Goal: Check status: Check status

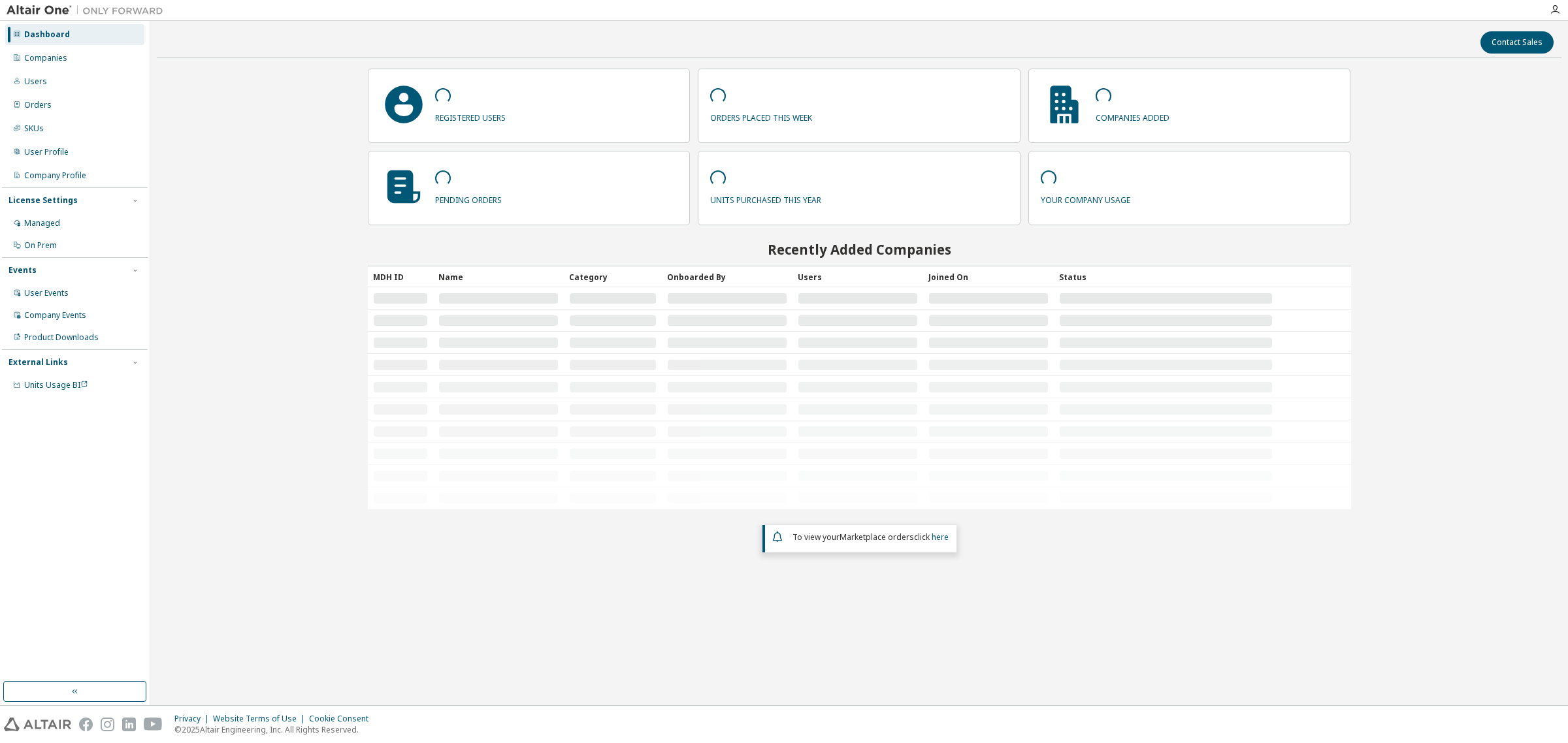
click at [57, 57] on div "Companies" at bounding box center [46, 57] width 43 height 10
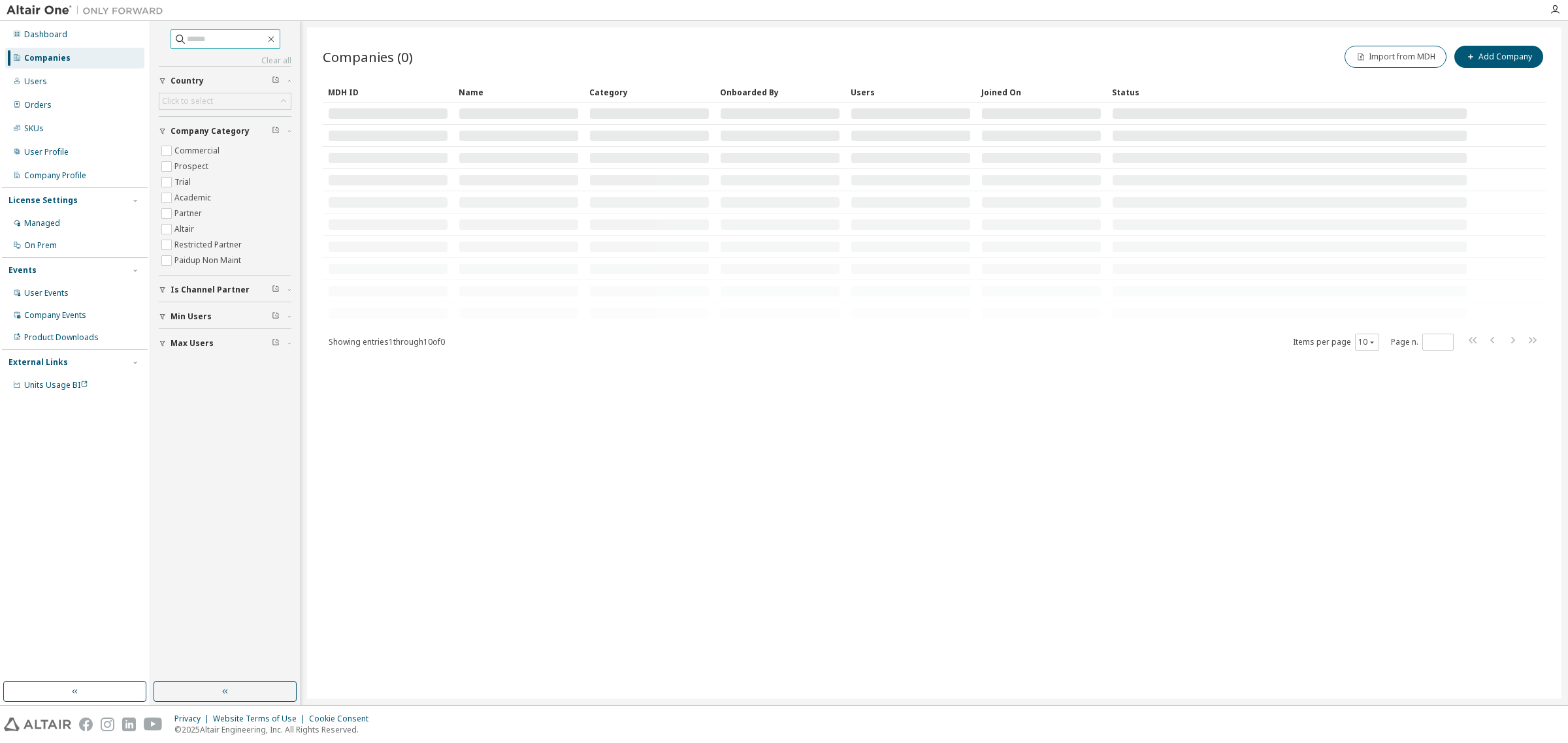
click at [226, 39] on input "text" at bounding box center [226, 39] width 78 height 13
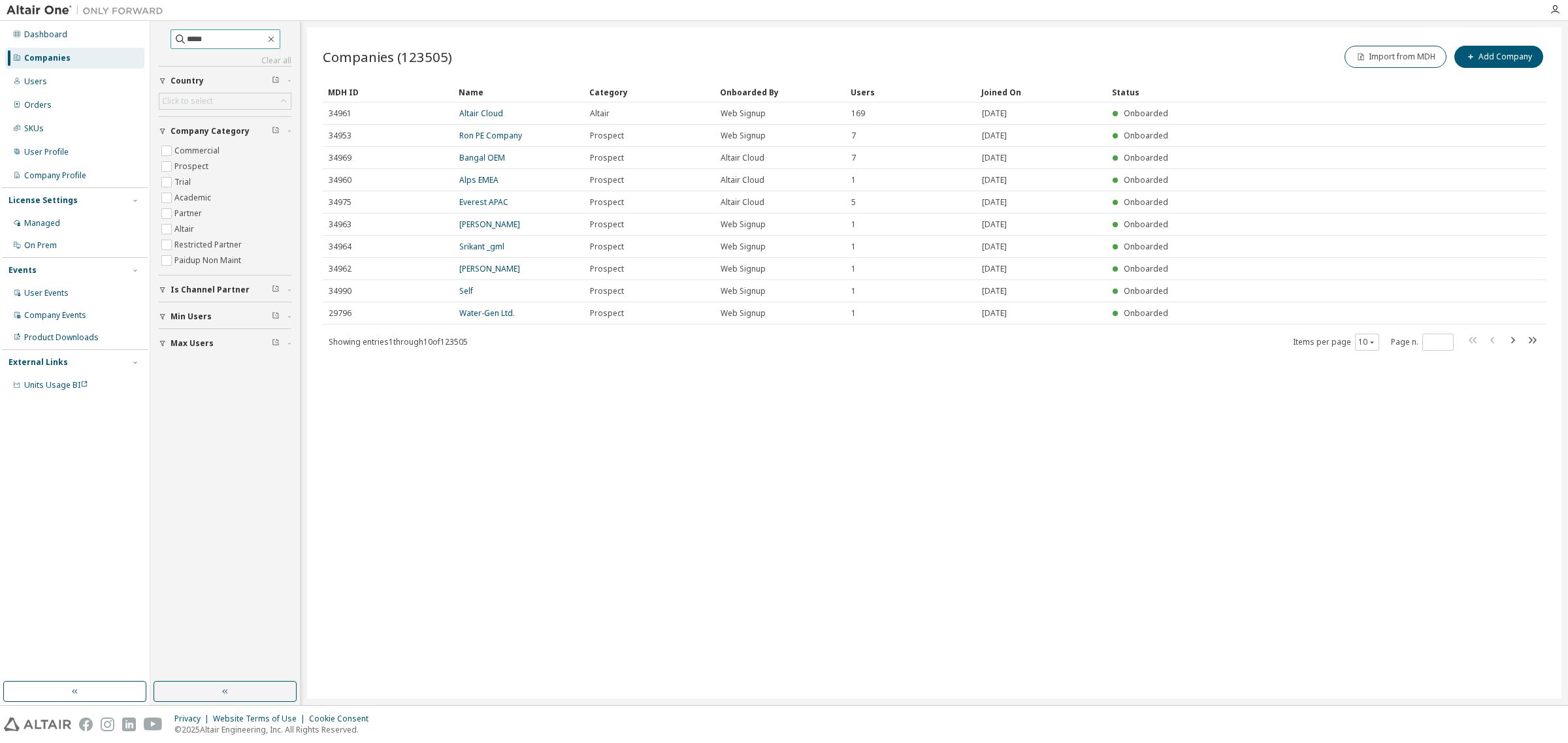
type input "*****"
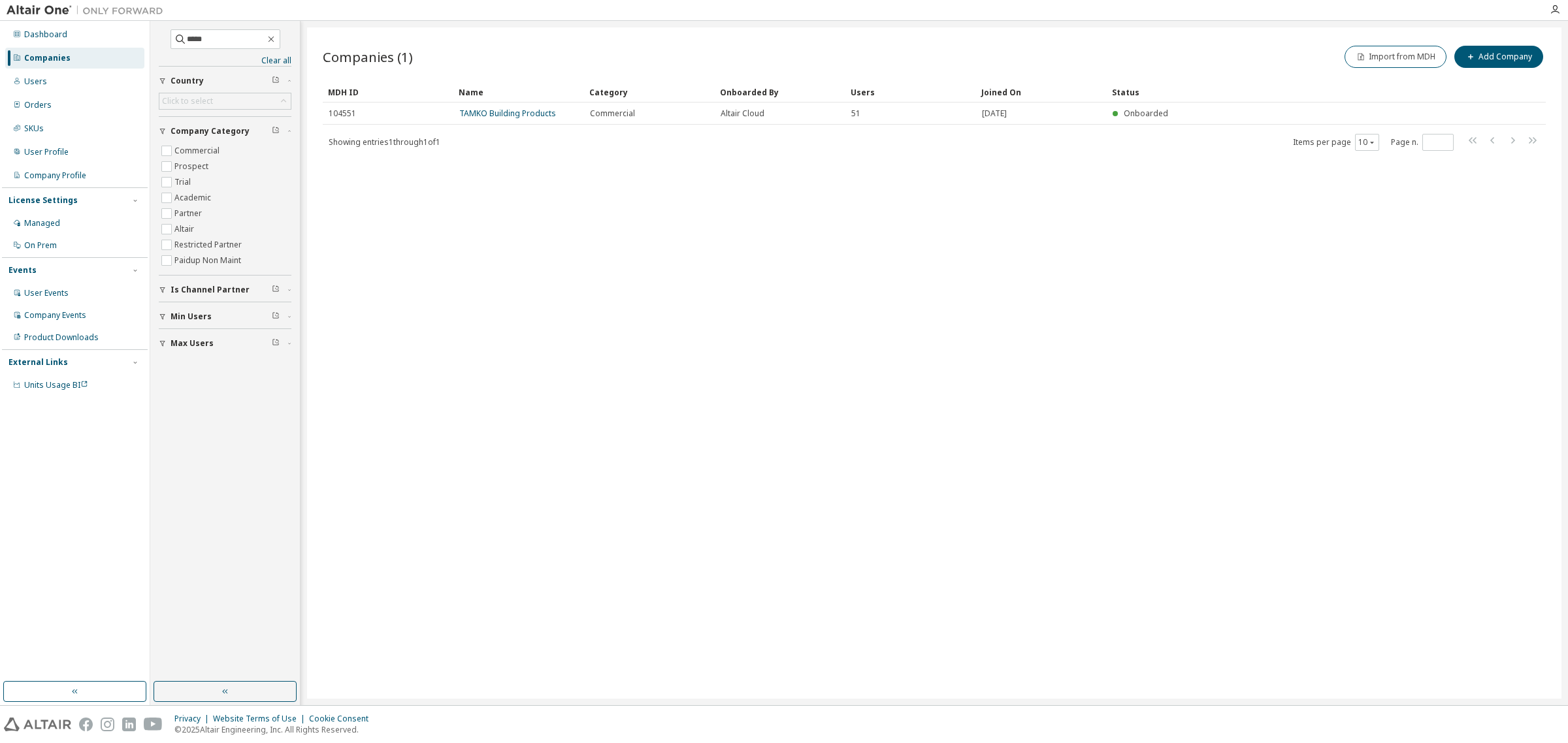
click at [527, 105] on td "TAMKO Building Products" at bounding box center [518, 113] width 131 height 22
click at [524, 110] on link "TAMKO Building Products" at bounding box center [508, 113] width 97 height 11
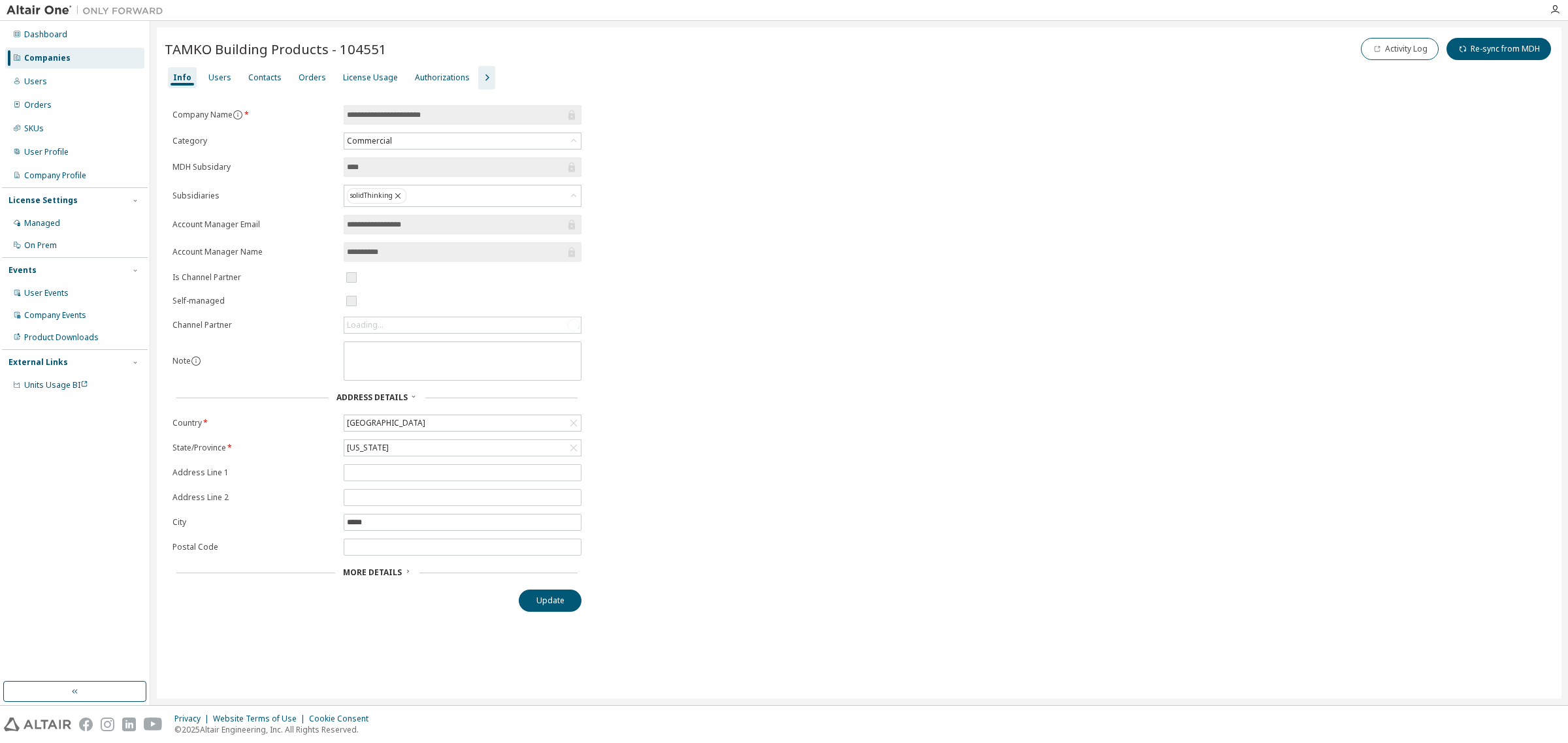
click at [349, 74] on div "License Usage" at bounding box center [370, 77] width 55 height 10
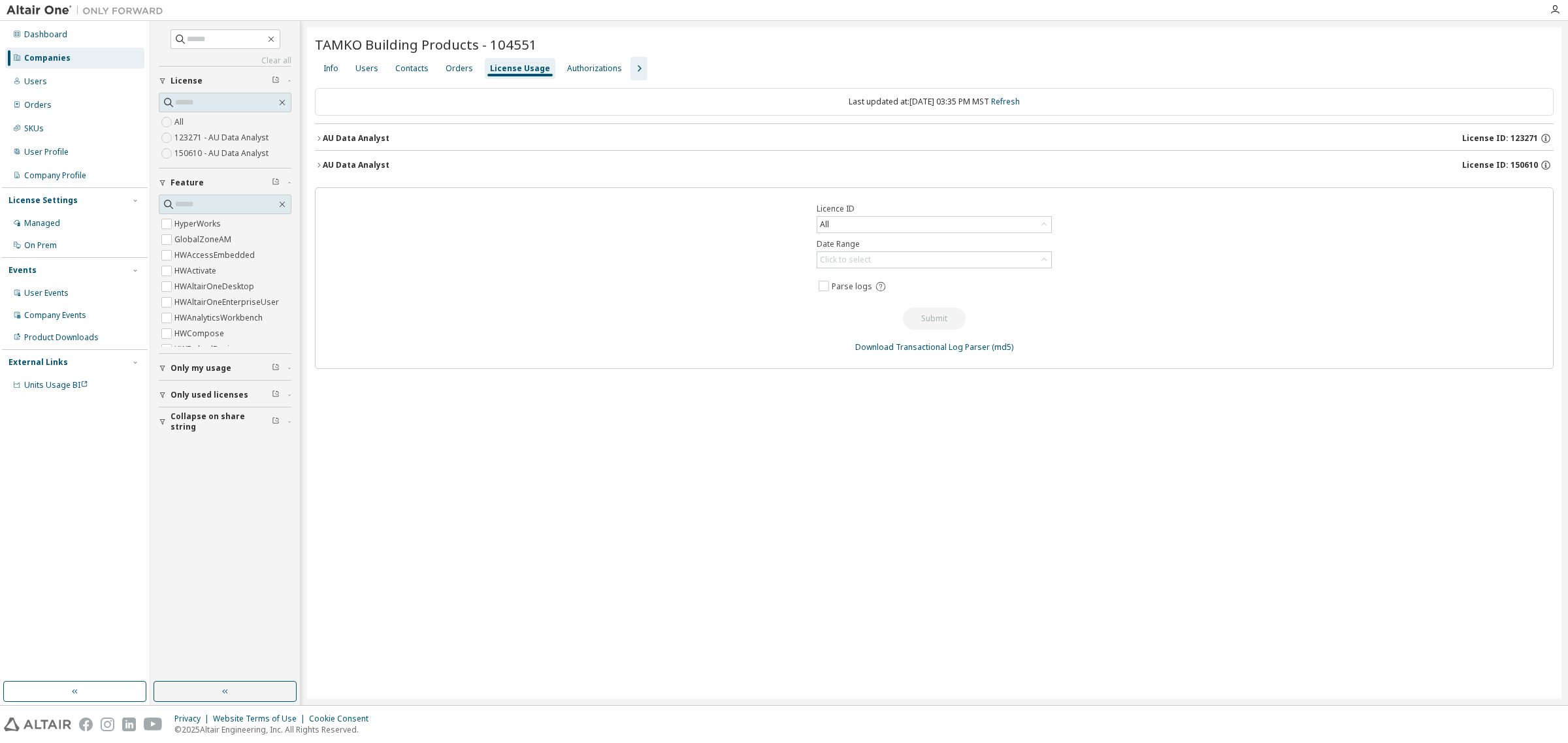
click at [316, 139] on icon "button" at bounding box center [318, 138] width 8 height 8
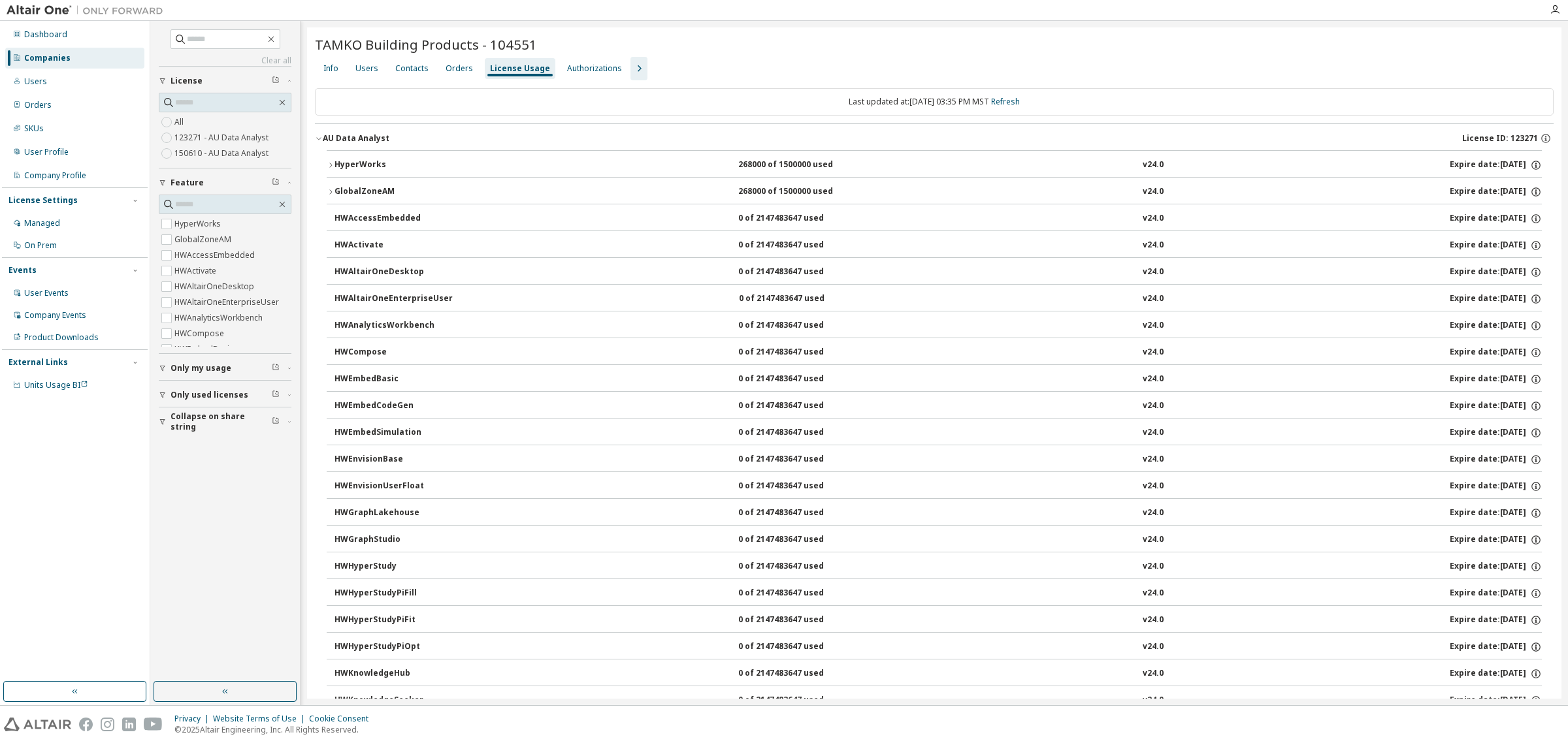
click at [319, 137] on icon "button" at bounding box center [318, 138] width 8 height 8
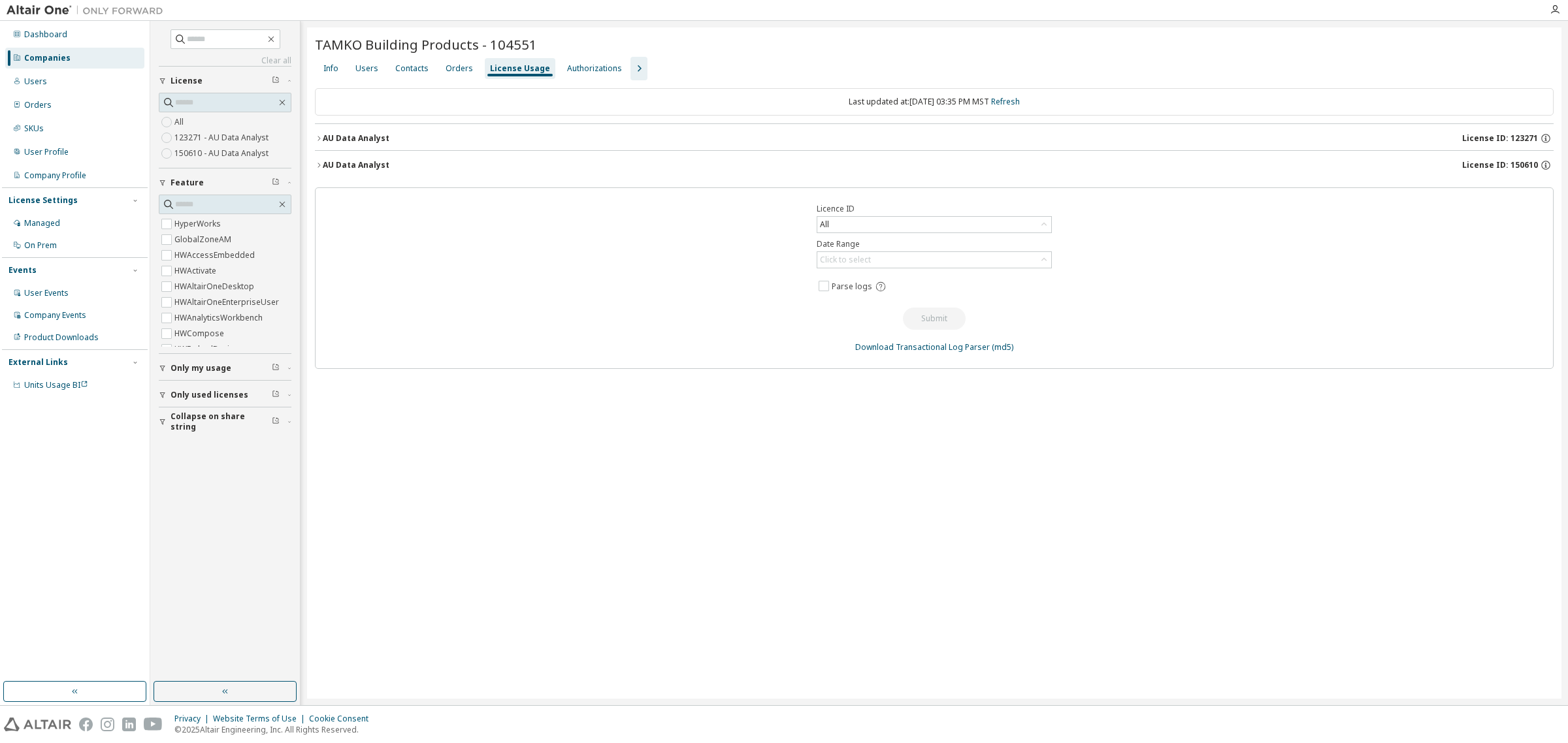
click at [322, 162] on icon "button" at bounding box center [318, 165] width 8 height 8
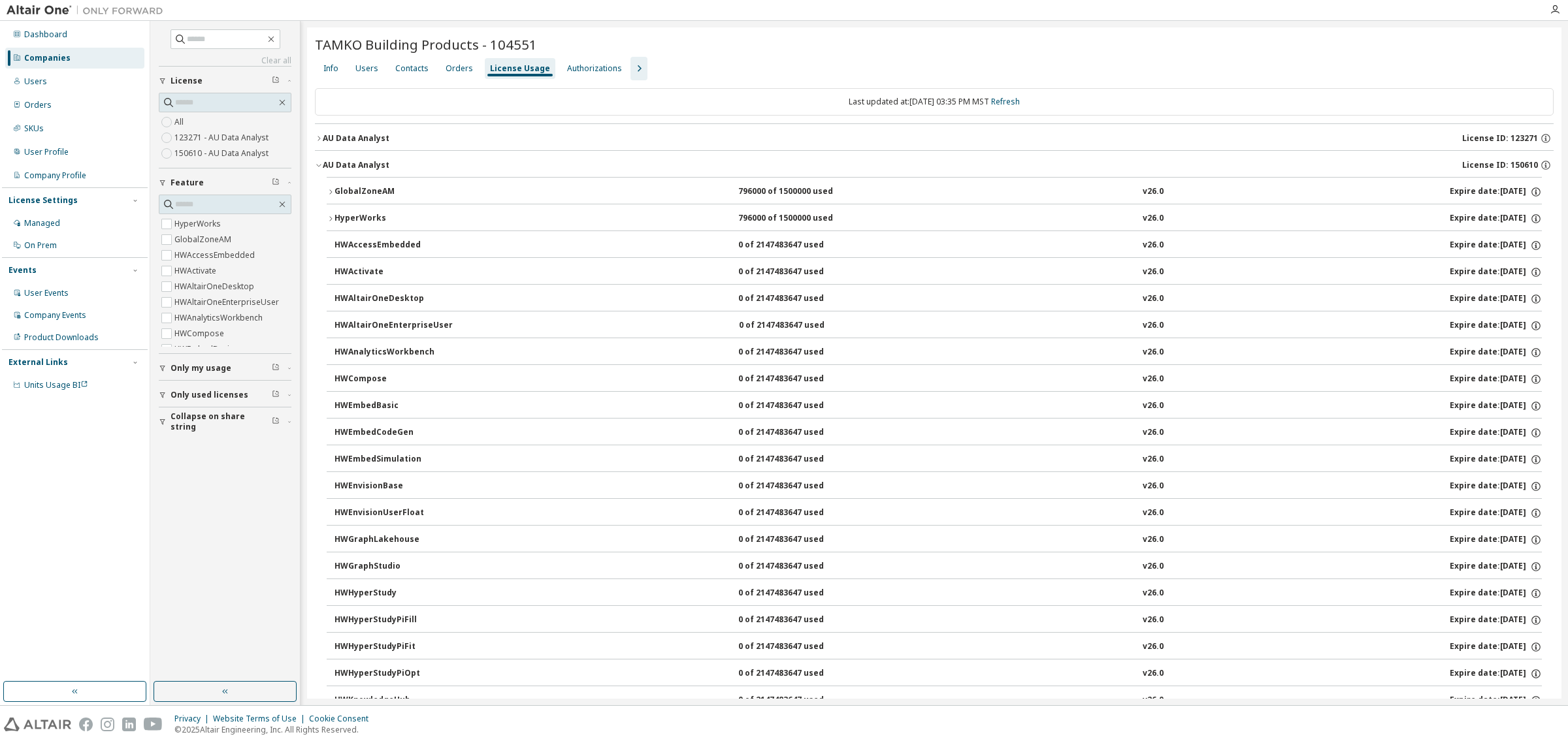
click at [319, 165] on icon "button" at bounding box center [318, 165] width 8 height 8
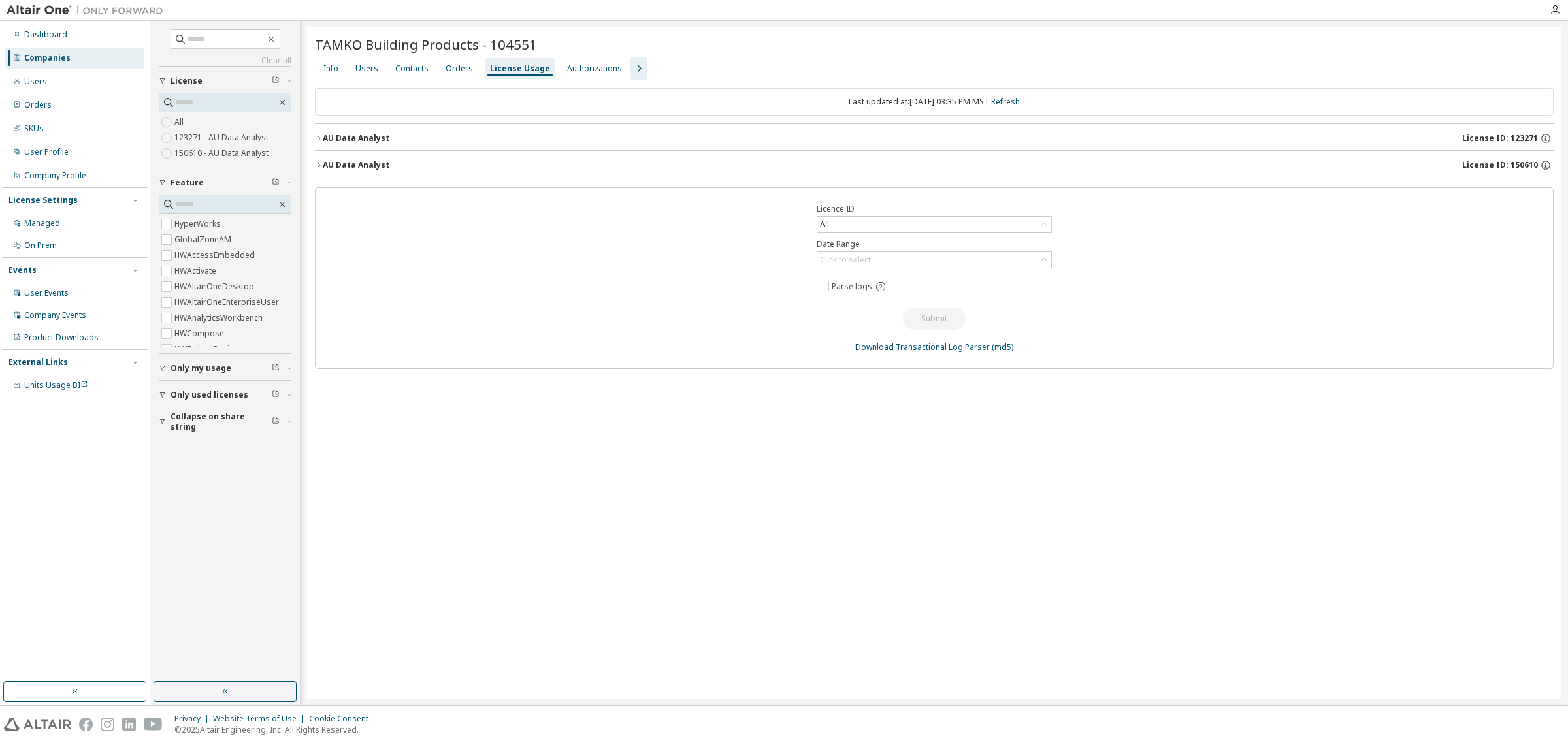
click at [318, 138] on icon "button" at bounding box center [318, 138] width 8 height 8
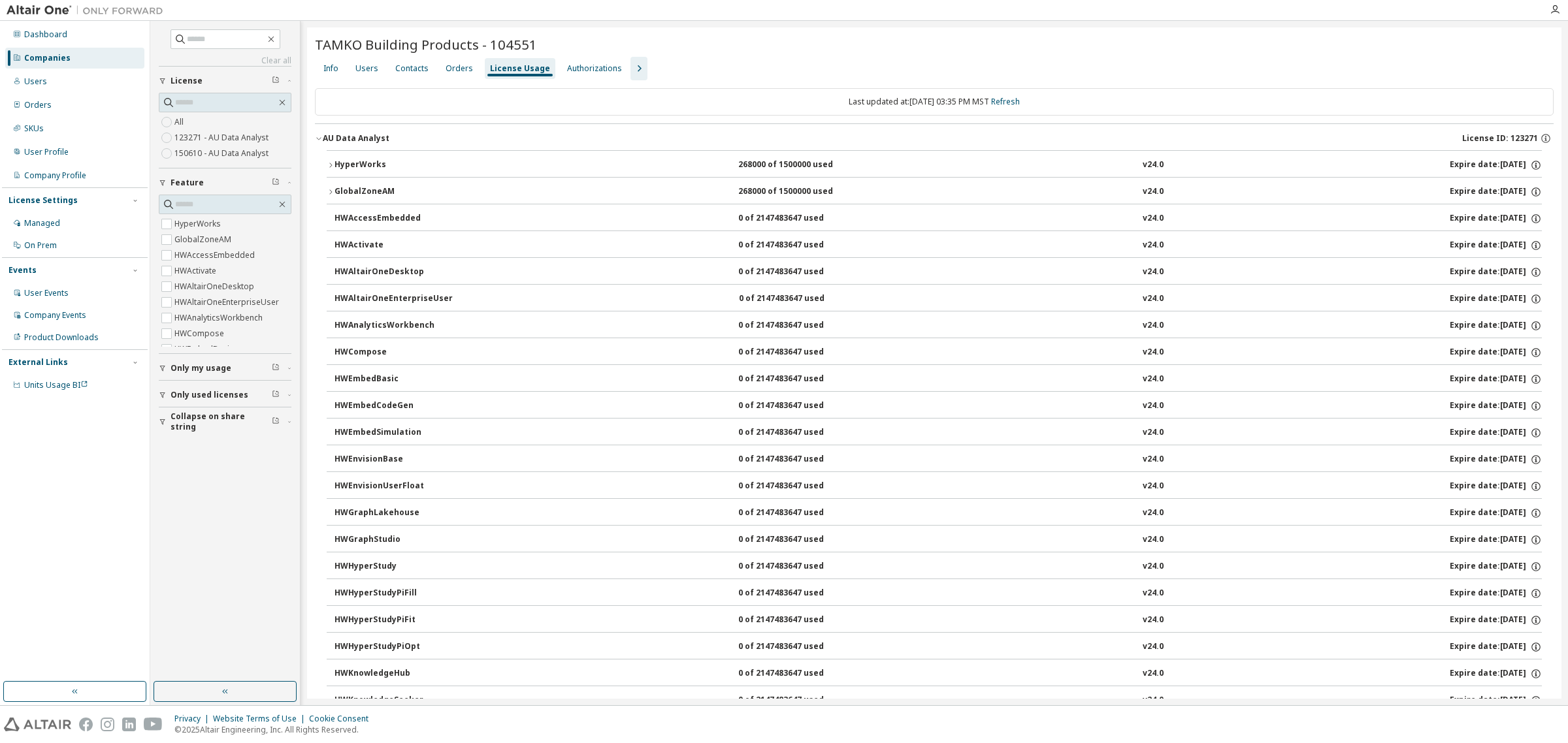
click at [316, 136] on icon "button" at bounding box center [318, 138] width 8 height 8
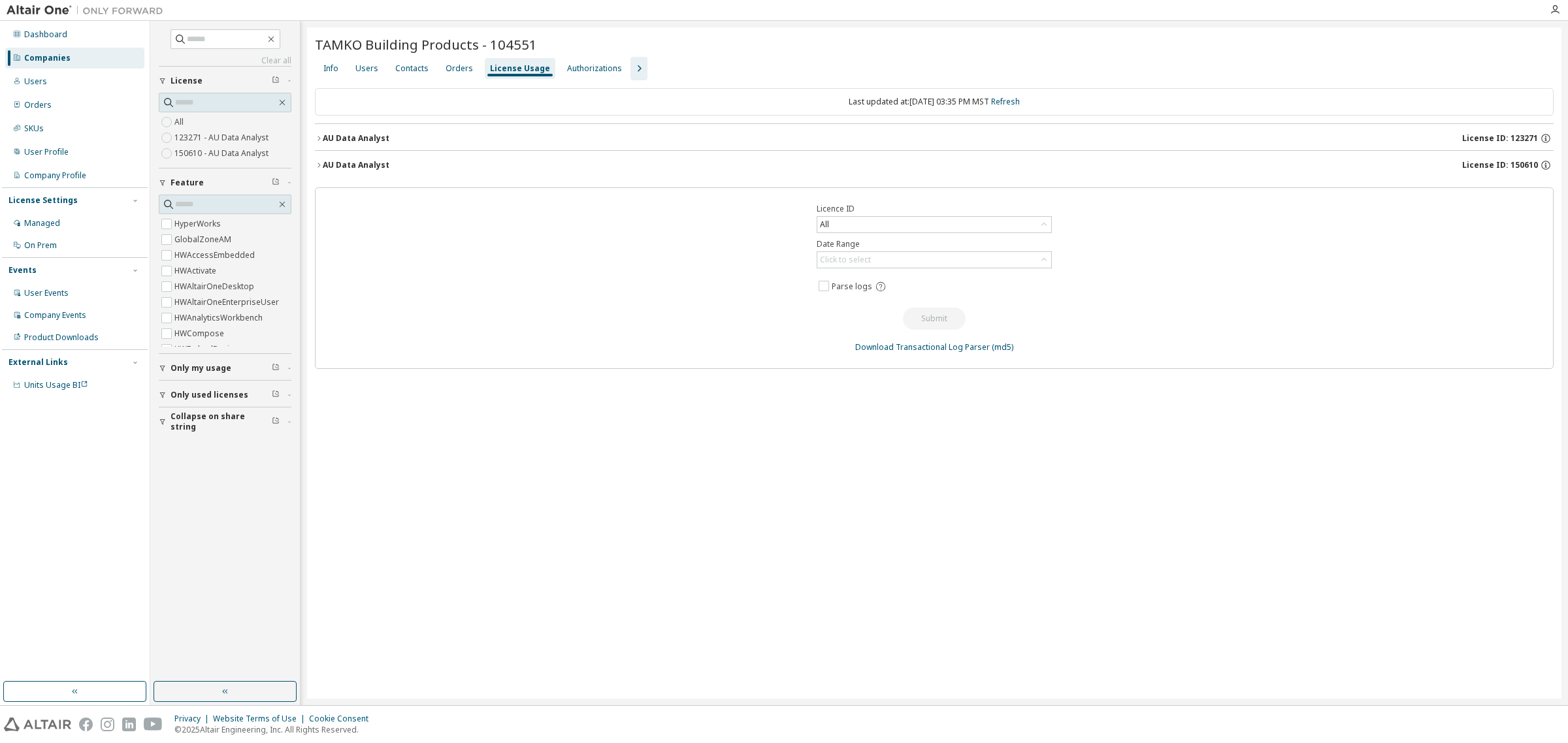
click at [322, 167] on icon "button" at bounding box center [318, 165] width 8 height 8
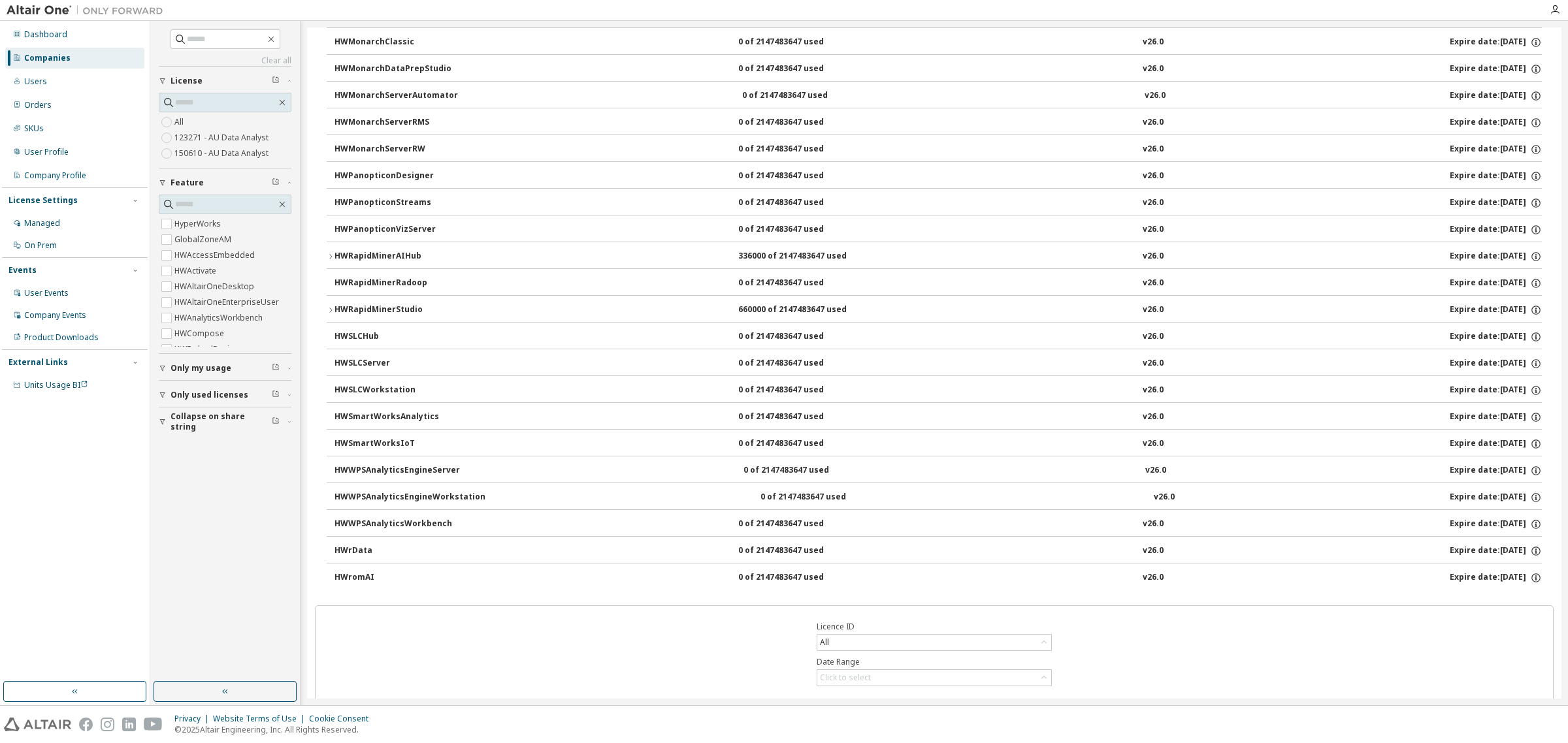
scroll to position [896, 0]
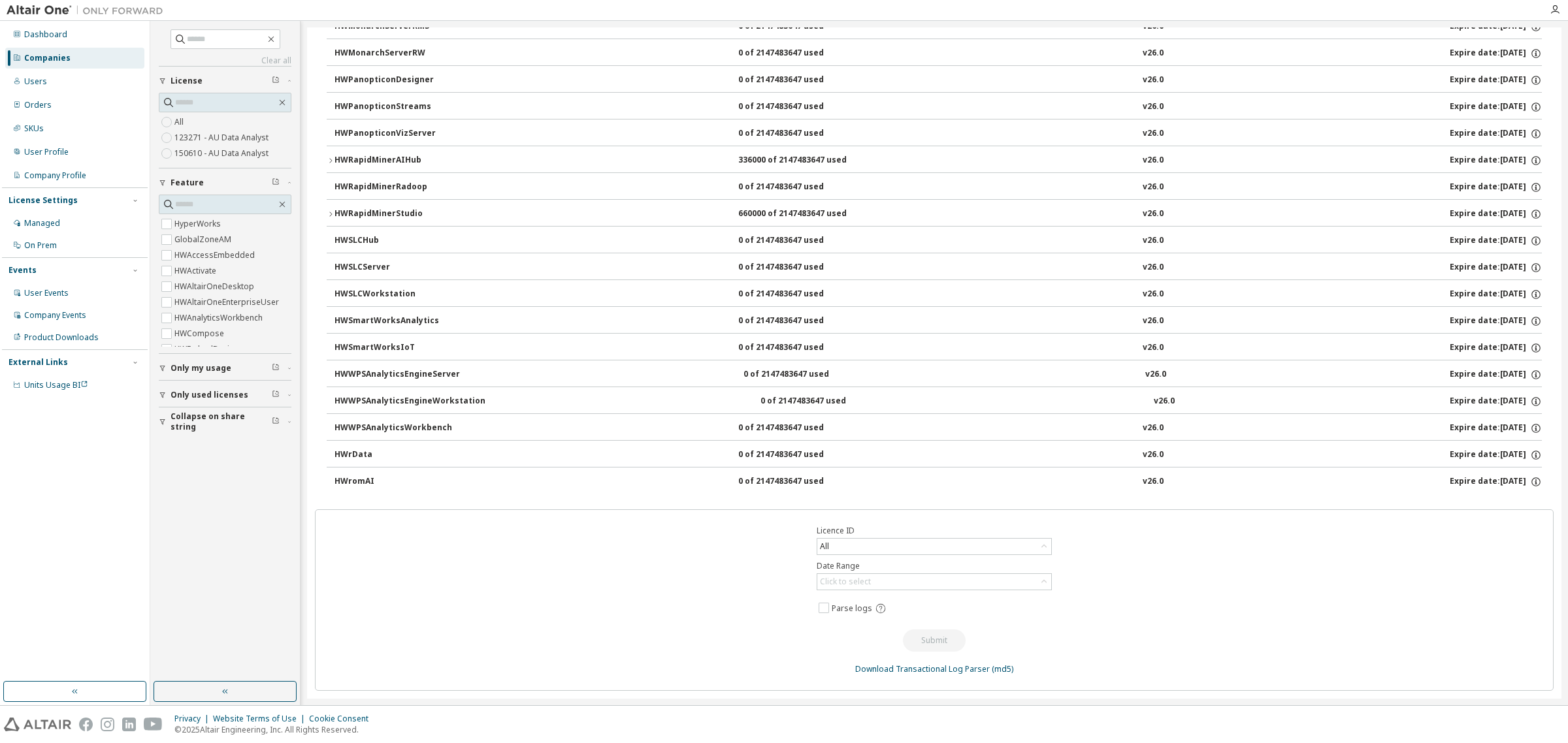
click at [331, 211] on icon "button" at bounding box center [330, 214] width 8 height 8
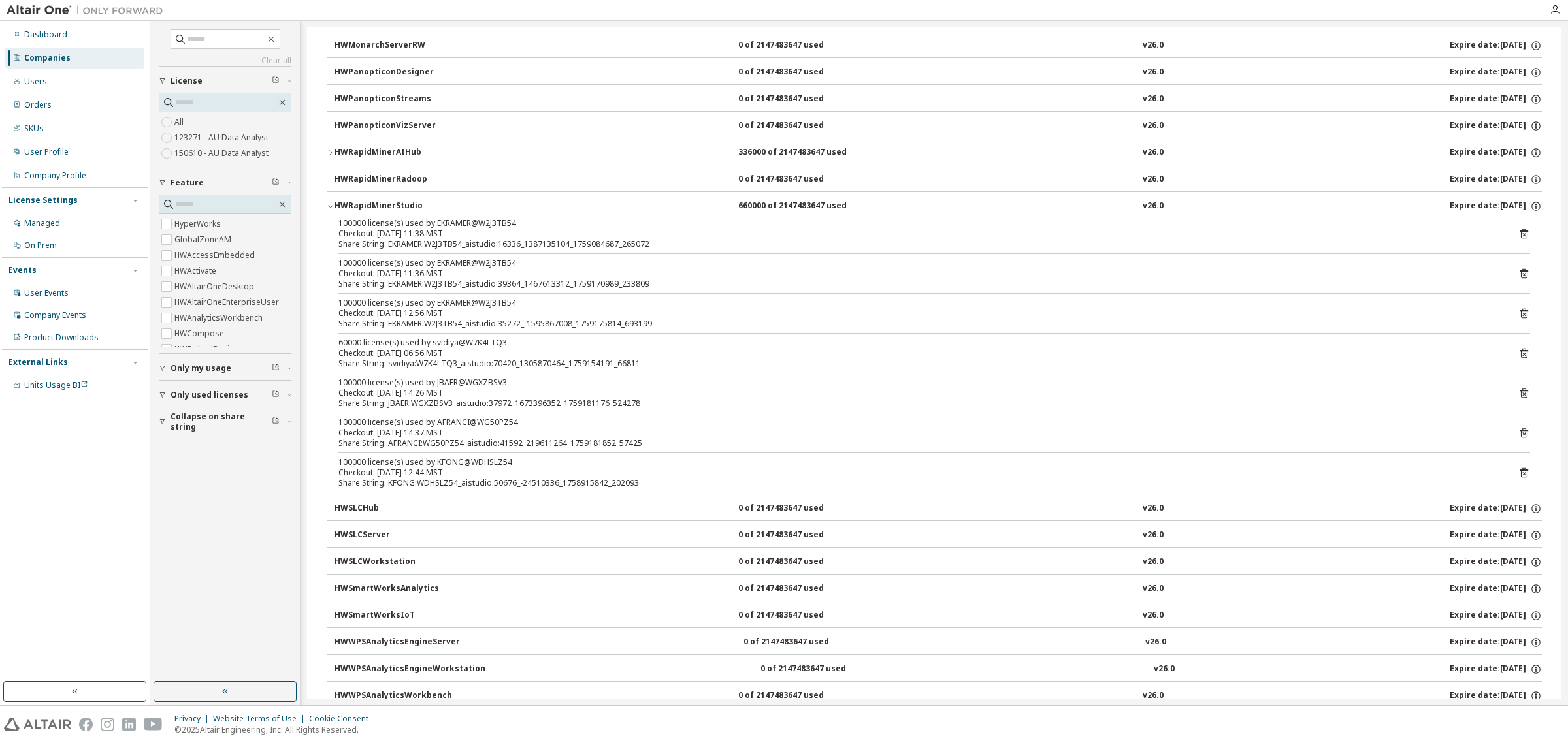
click at [331, 210] on icon "button" at bounding box center [330, 206] width 8 height 8
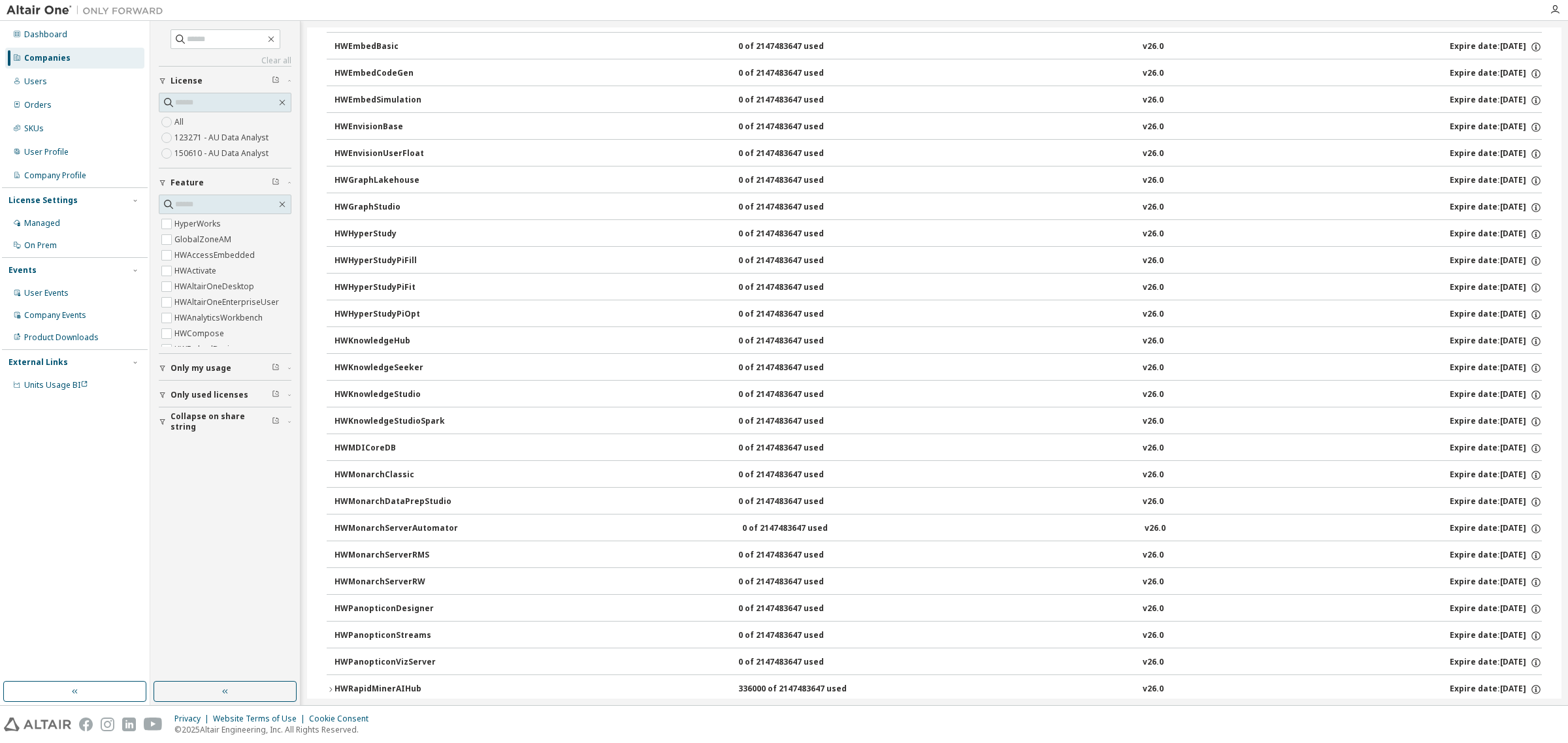
scroll to position [0, 0]
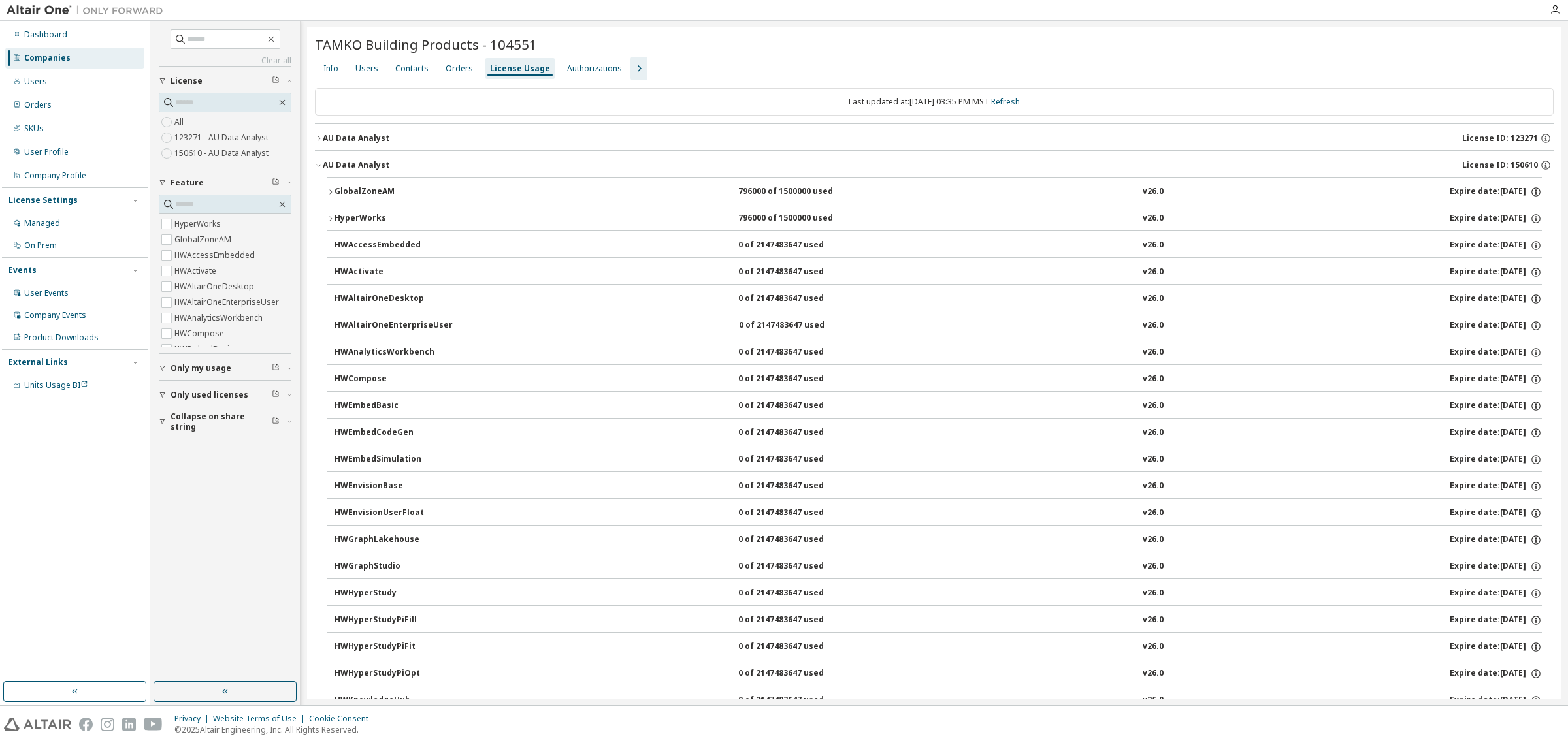
click at [334, 188] on div "GlobalZoneAM" at bounding box center [393, 192] width 118 height 12
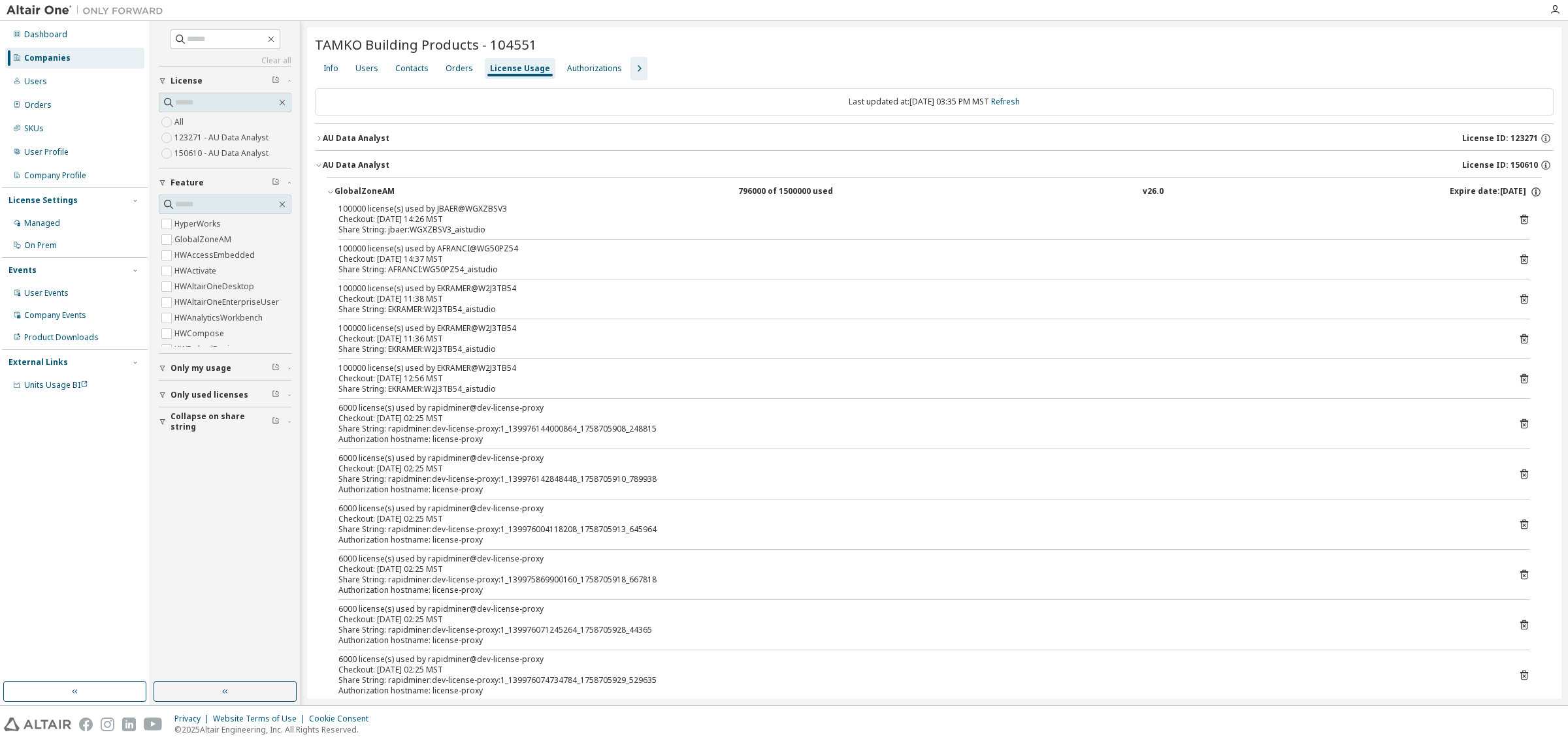
click at [327, 187] on button "GlobalZoneAM 796000 of 1500000 used v26.0 Expire date: 2025-12-30" at bounding box center [934, 192] width 1215 height 29
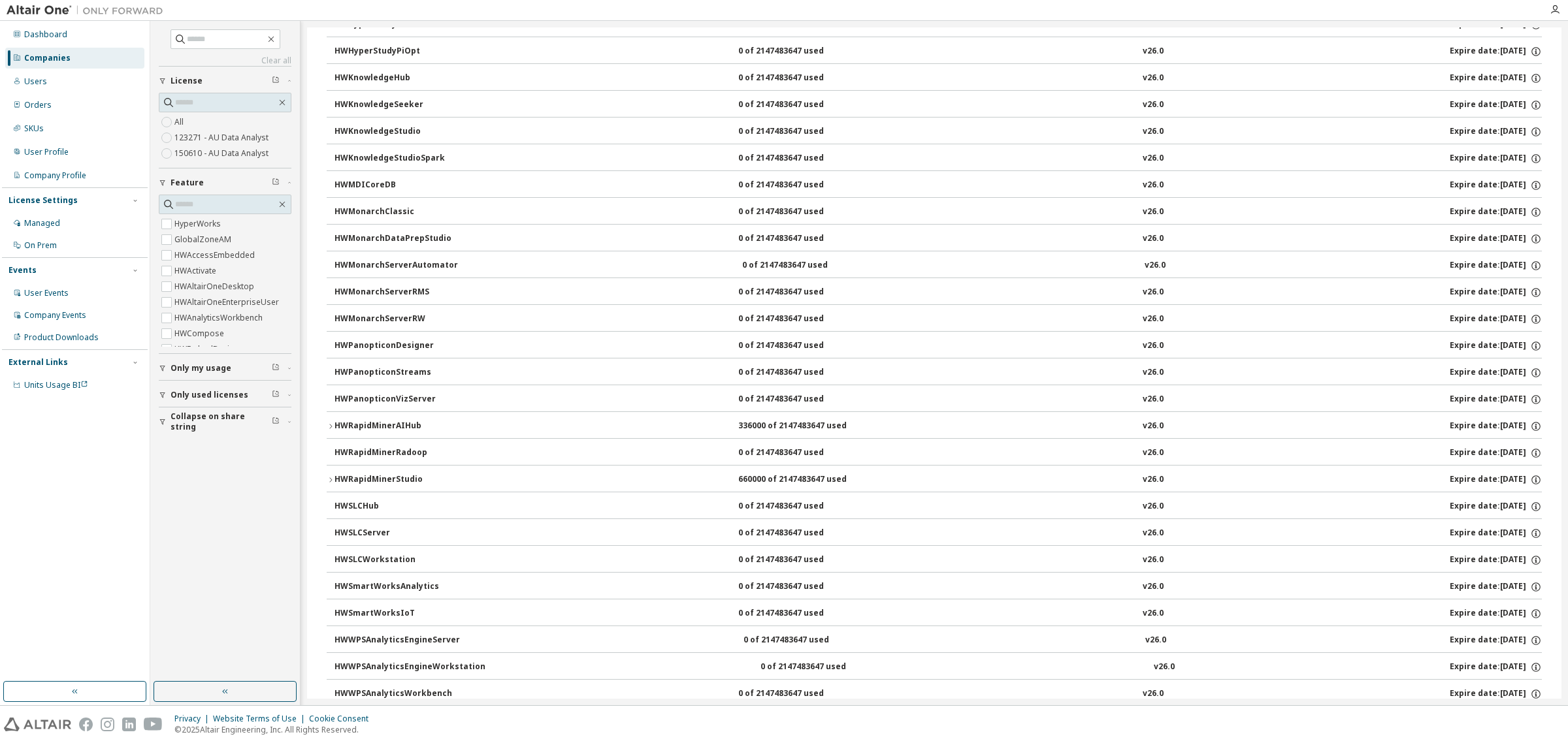
scroll to position [653, 0]
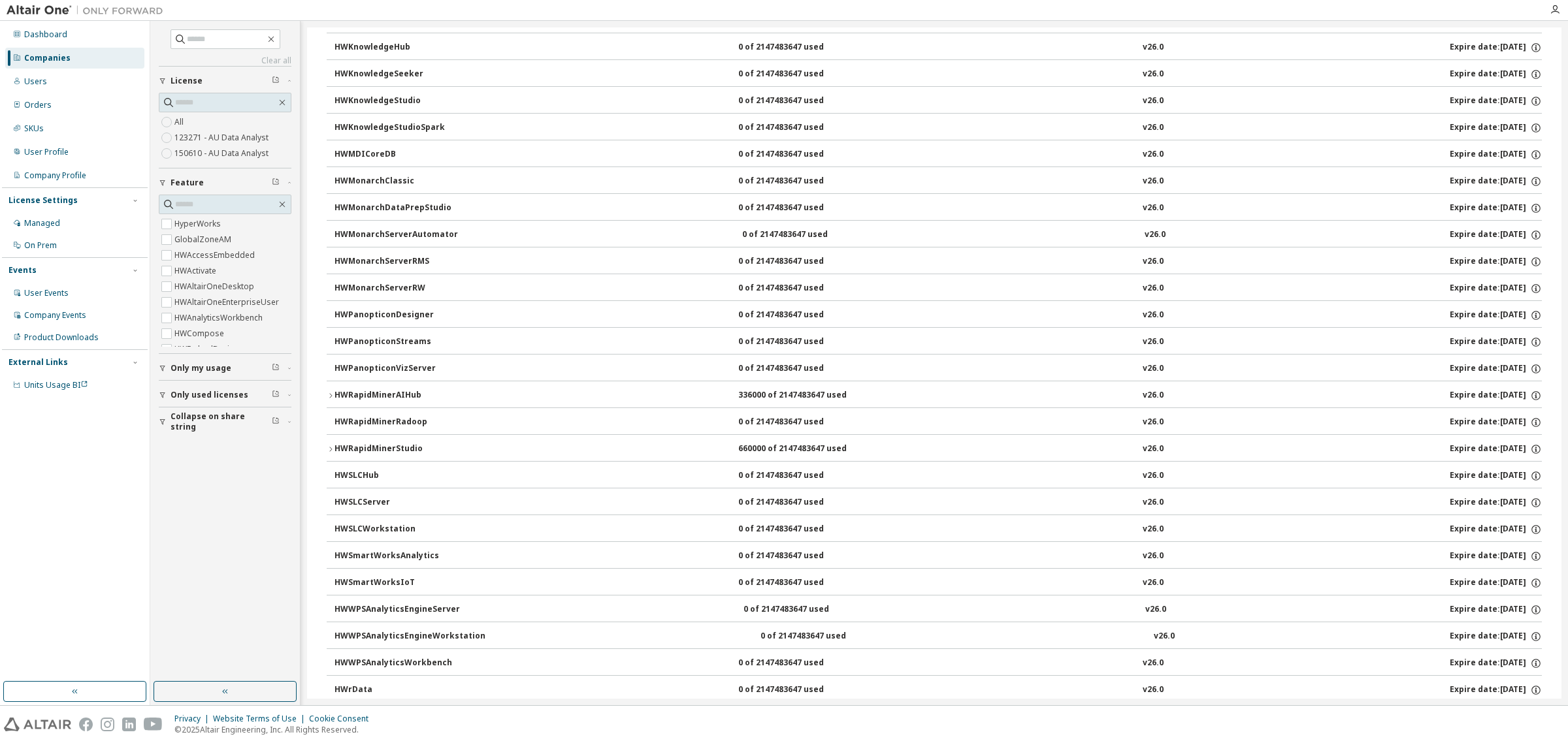
click at [331, 452] on icon "button" at bounding box center [330, 449] width 8 height 8
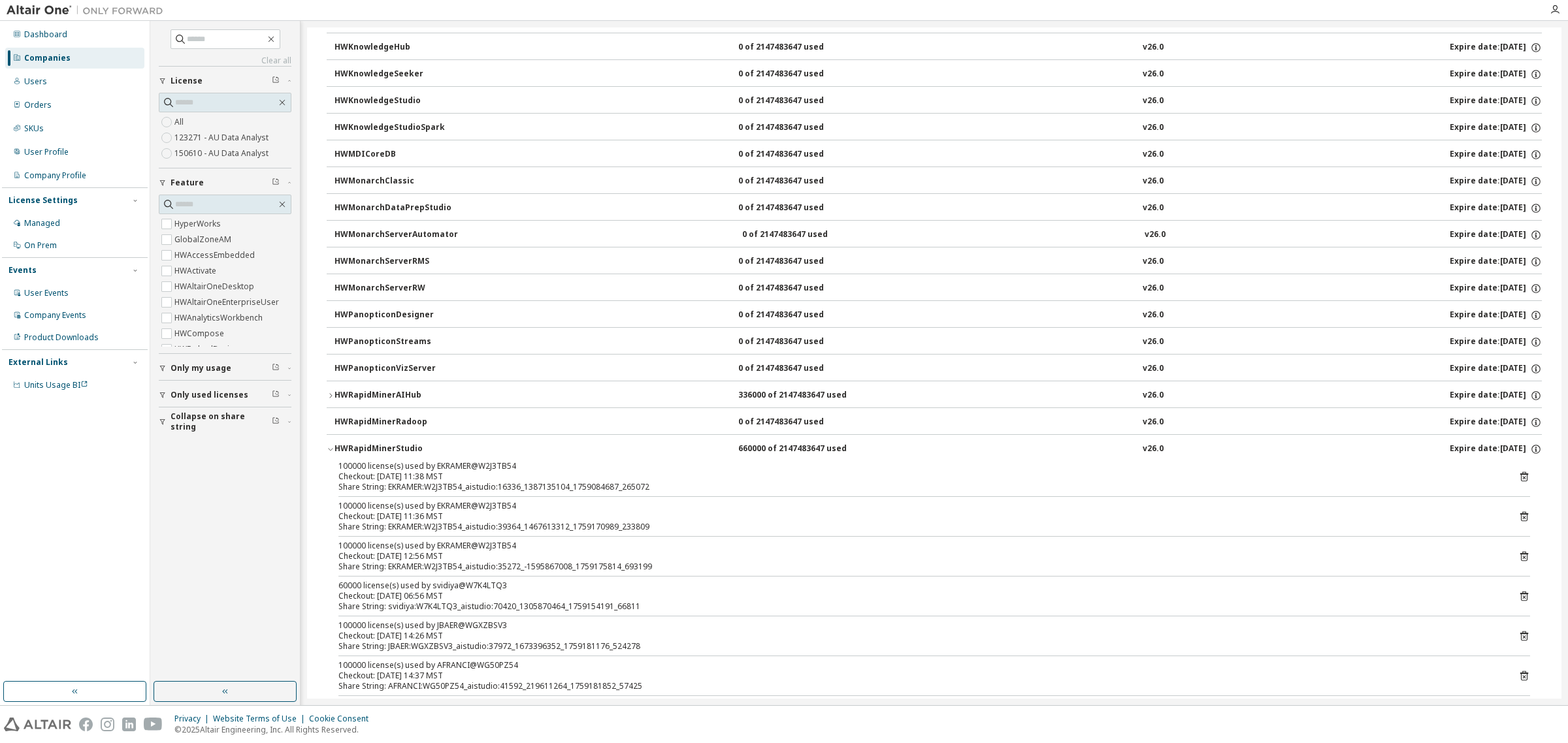
scroll to position [816, 0]
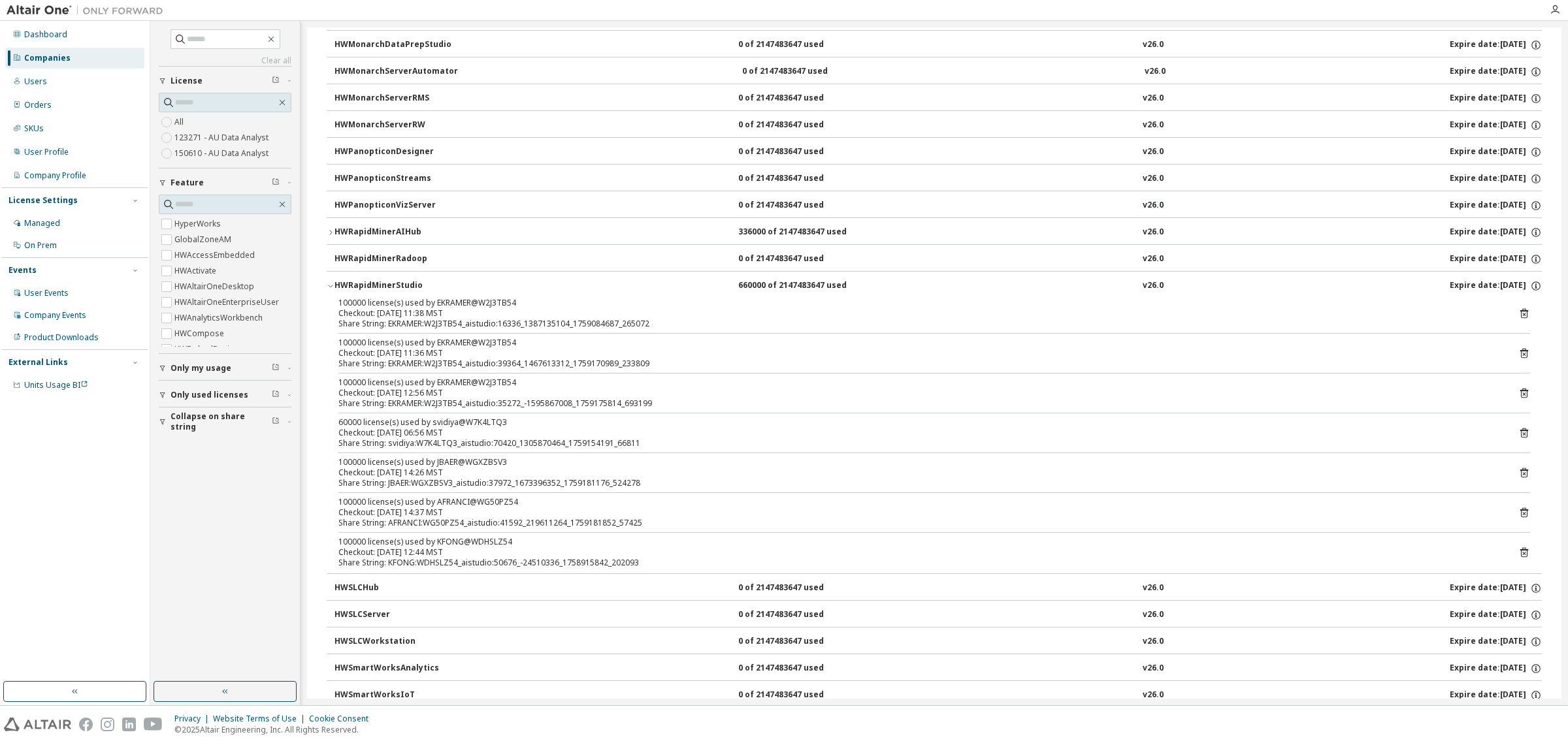
click at [329, 289] on icon "button" at bounding box center [330, 286] width 8 height 8
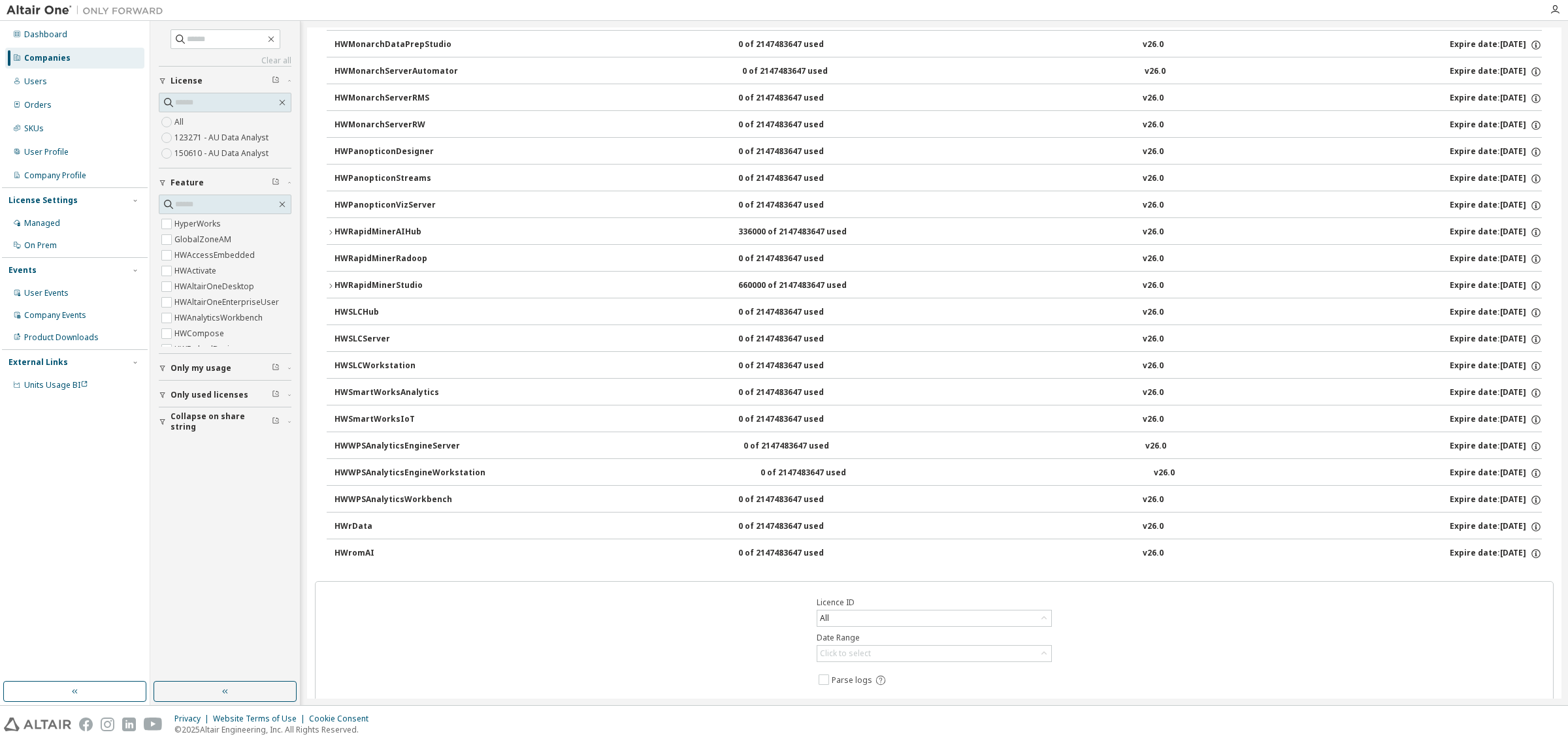
click at [331, 237] on icon "button" at bounding box center [330, 232] width 8 height 8
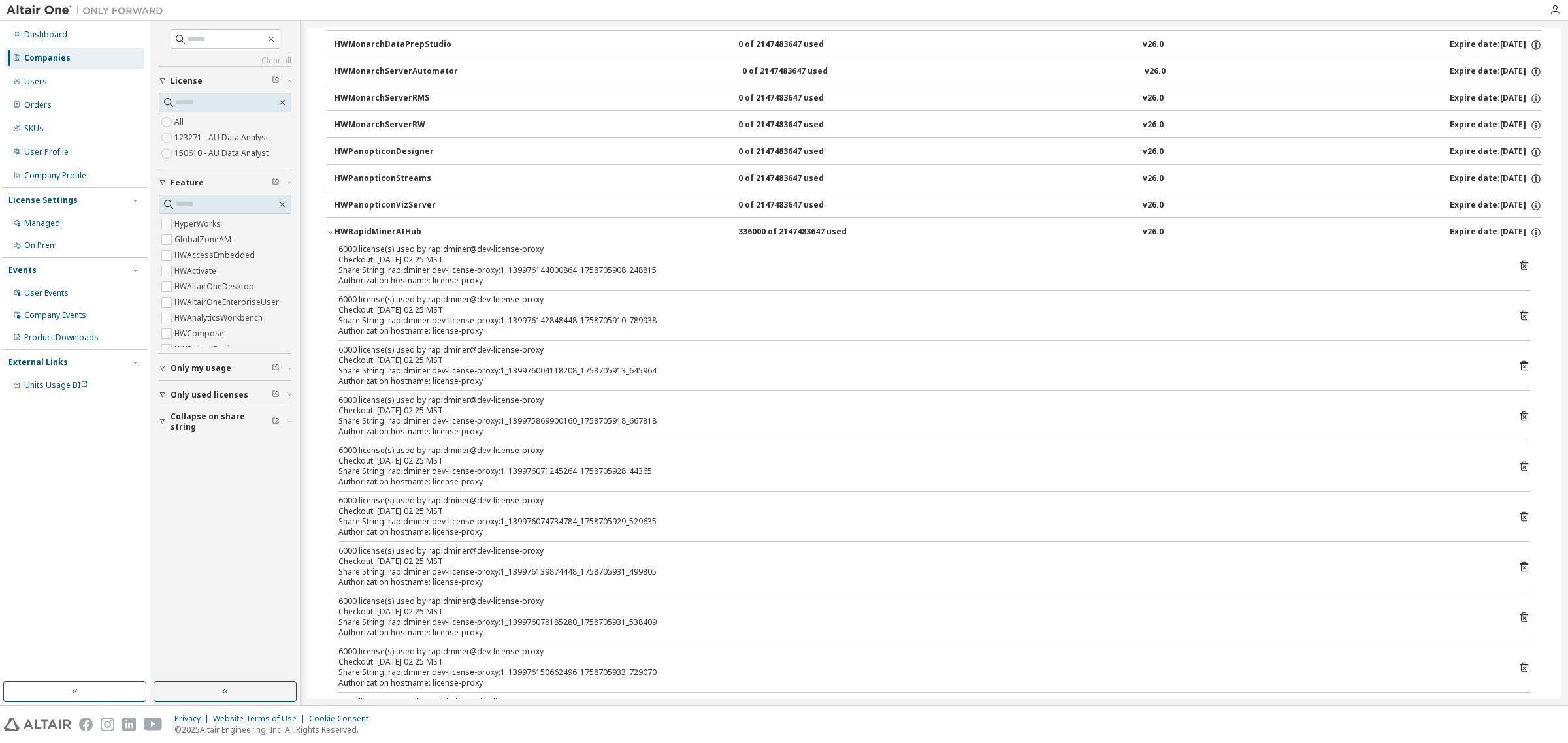
click at [331, 235] on icon "button" at bounding box center [330, 232] width 8 height 8
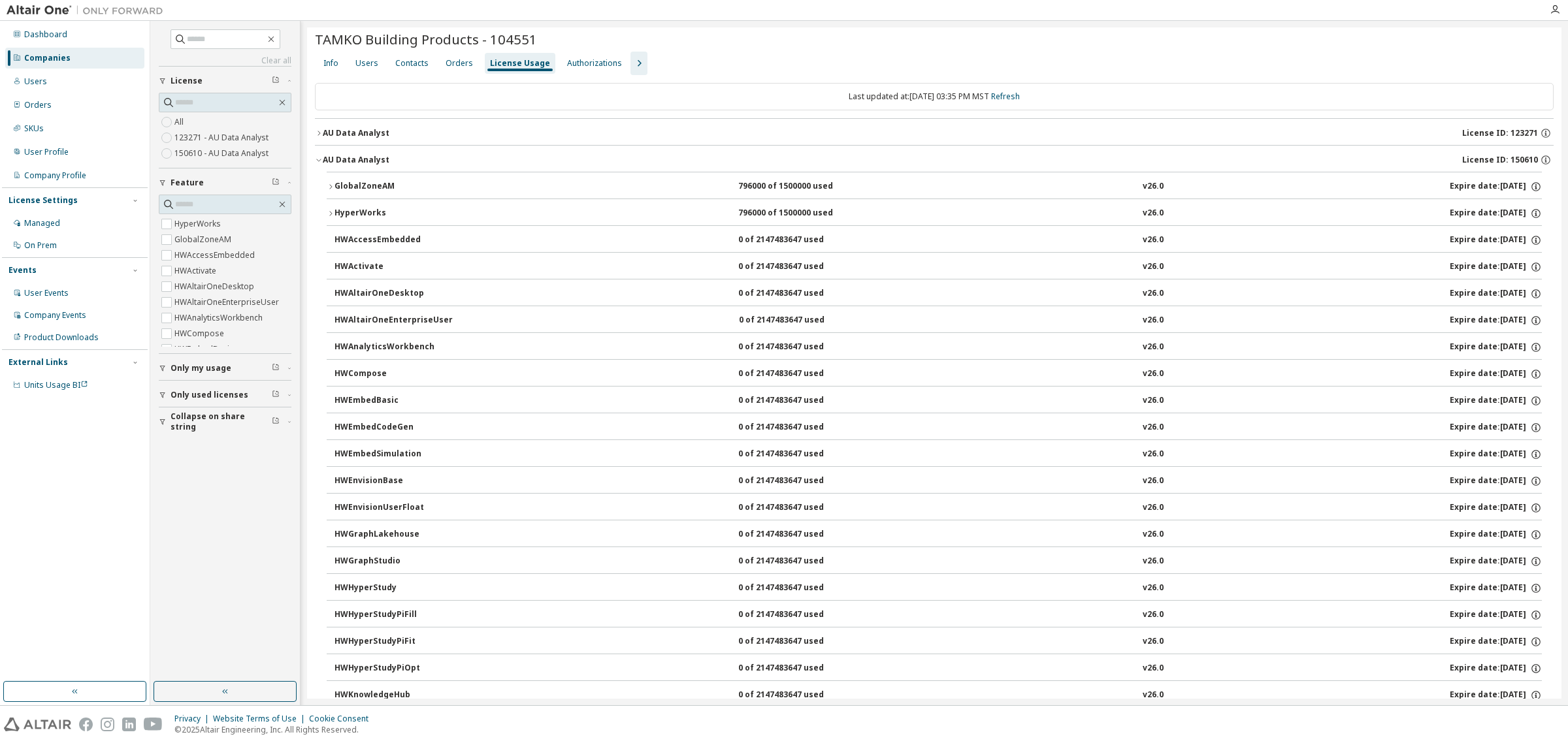
scroll to position [0, 0]
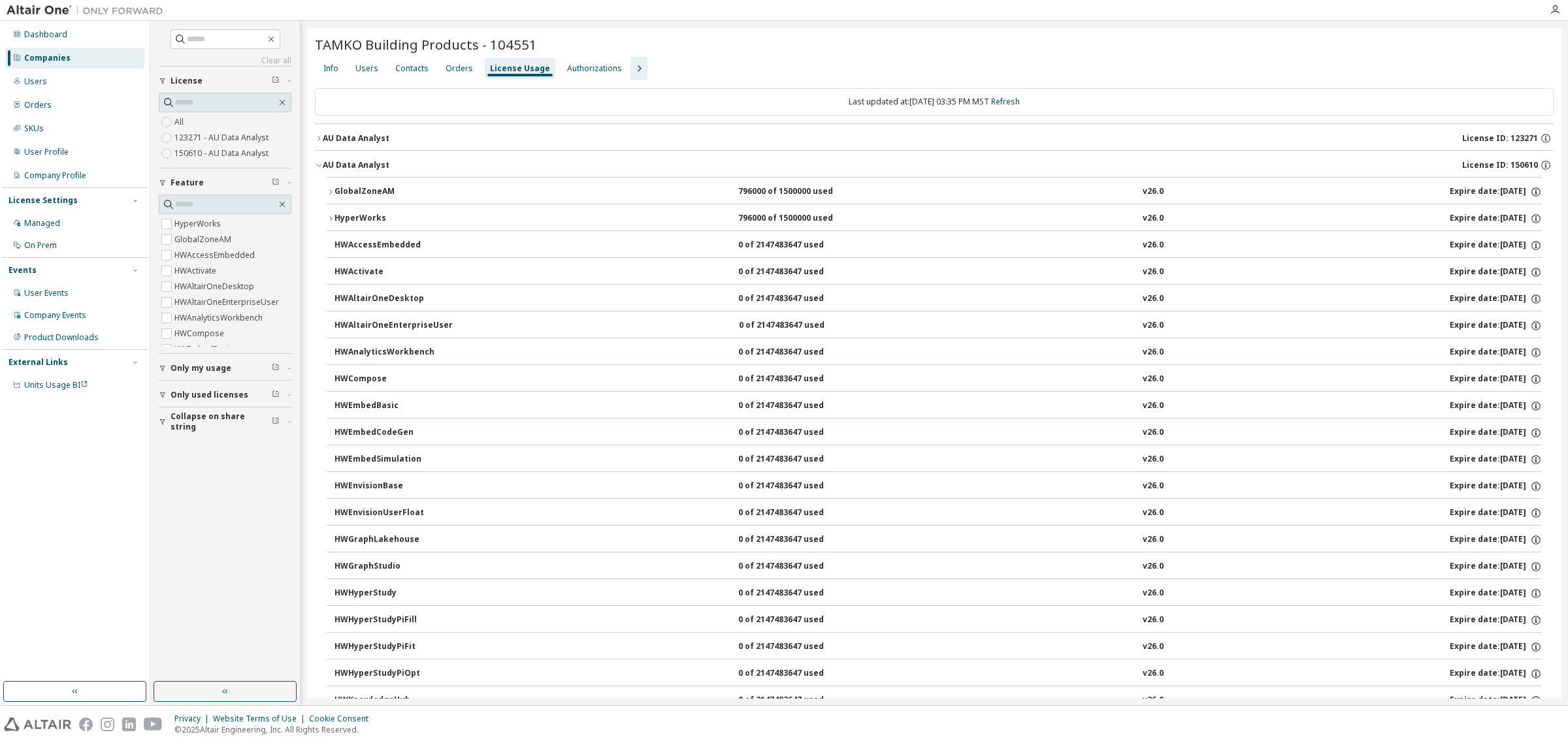
click at [322, 163] on icon "button" at bounding box center [318, 165] width 8 height 8
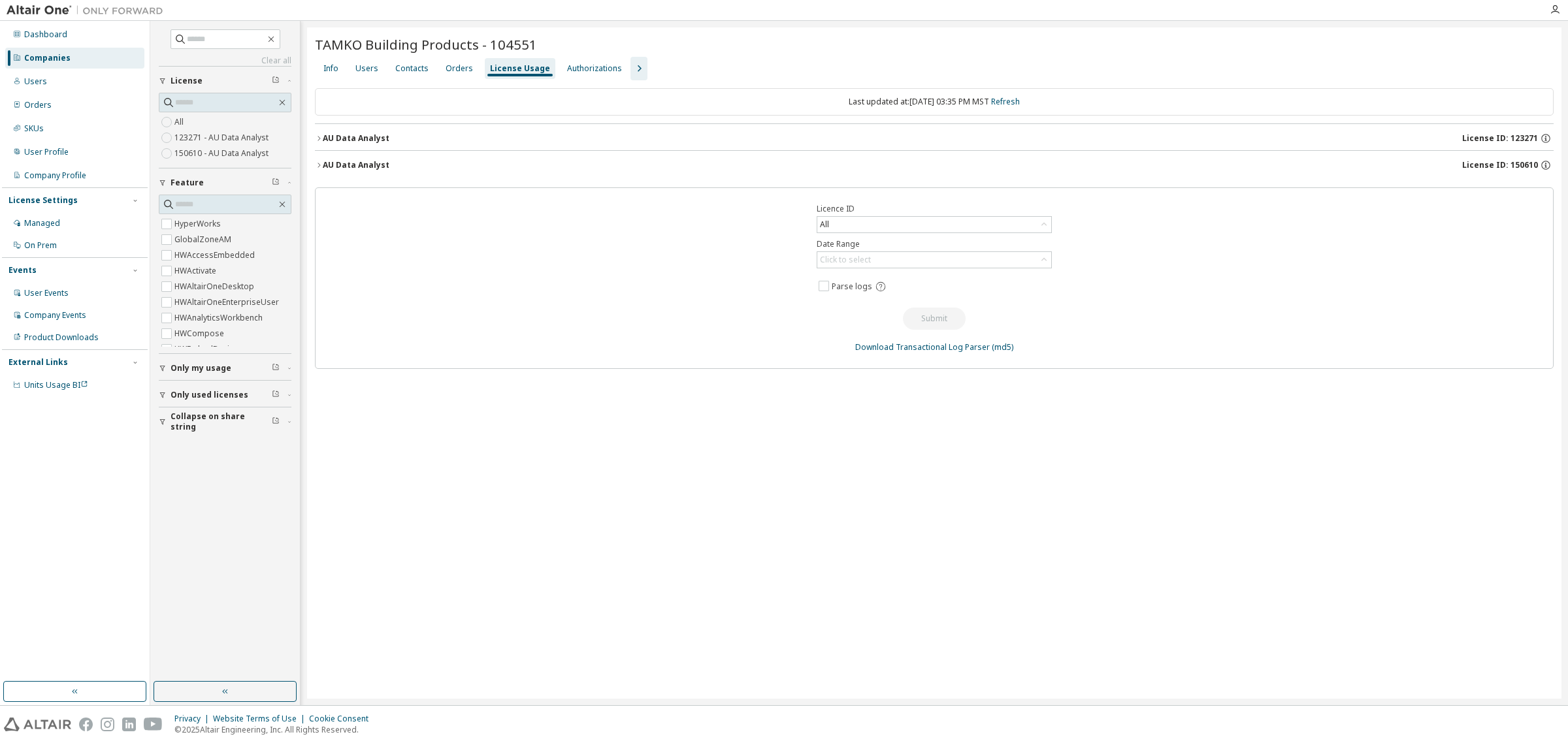
click at [318, 142] on icon "button" at bounding box center [318, 138] width 8 height 8
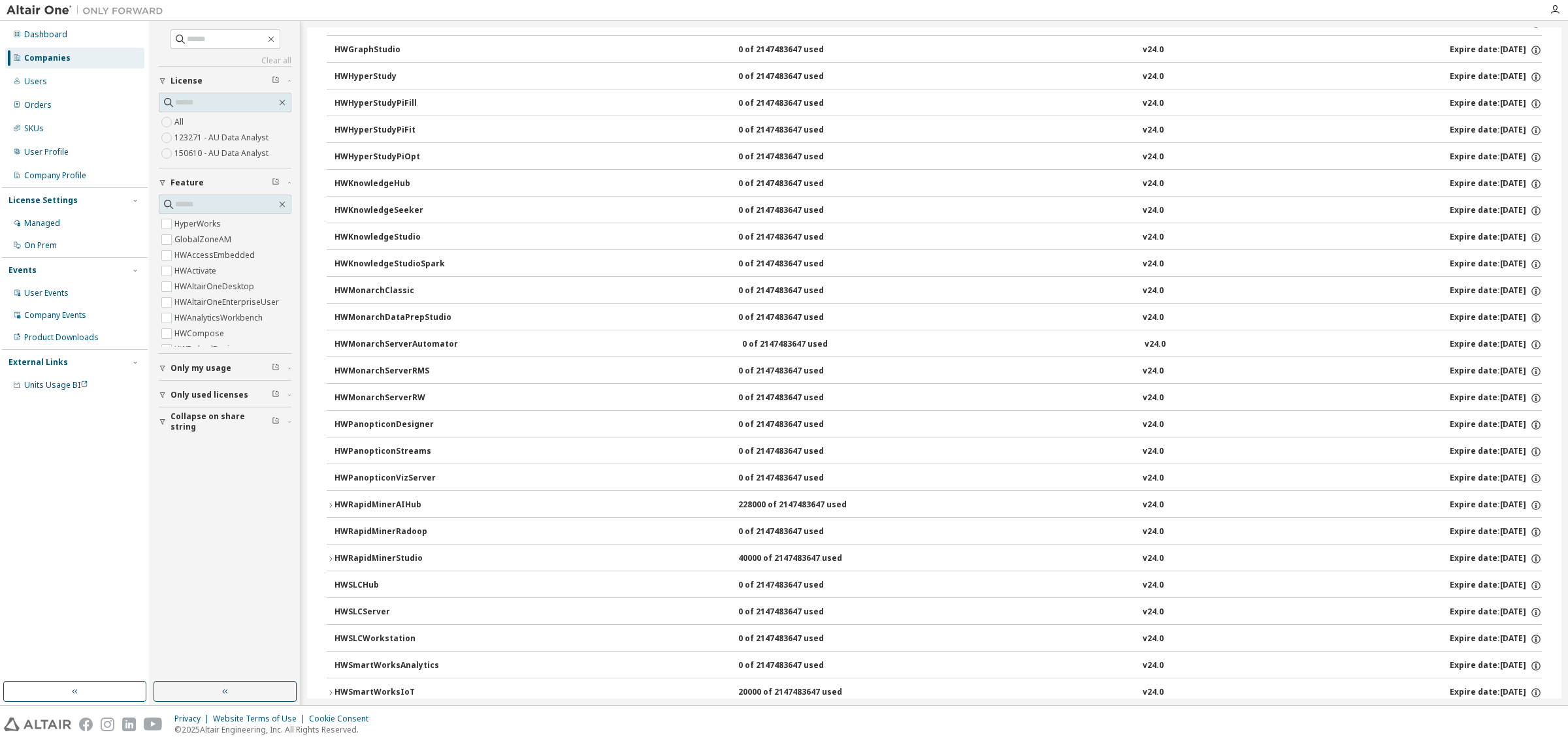
scroll to position [816, 0]
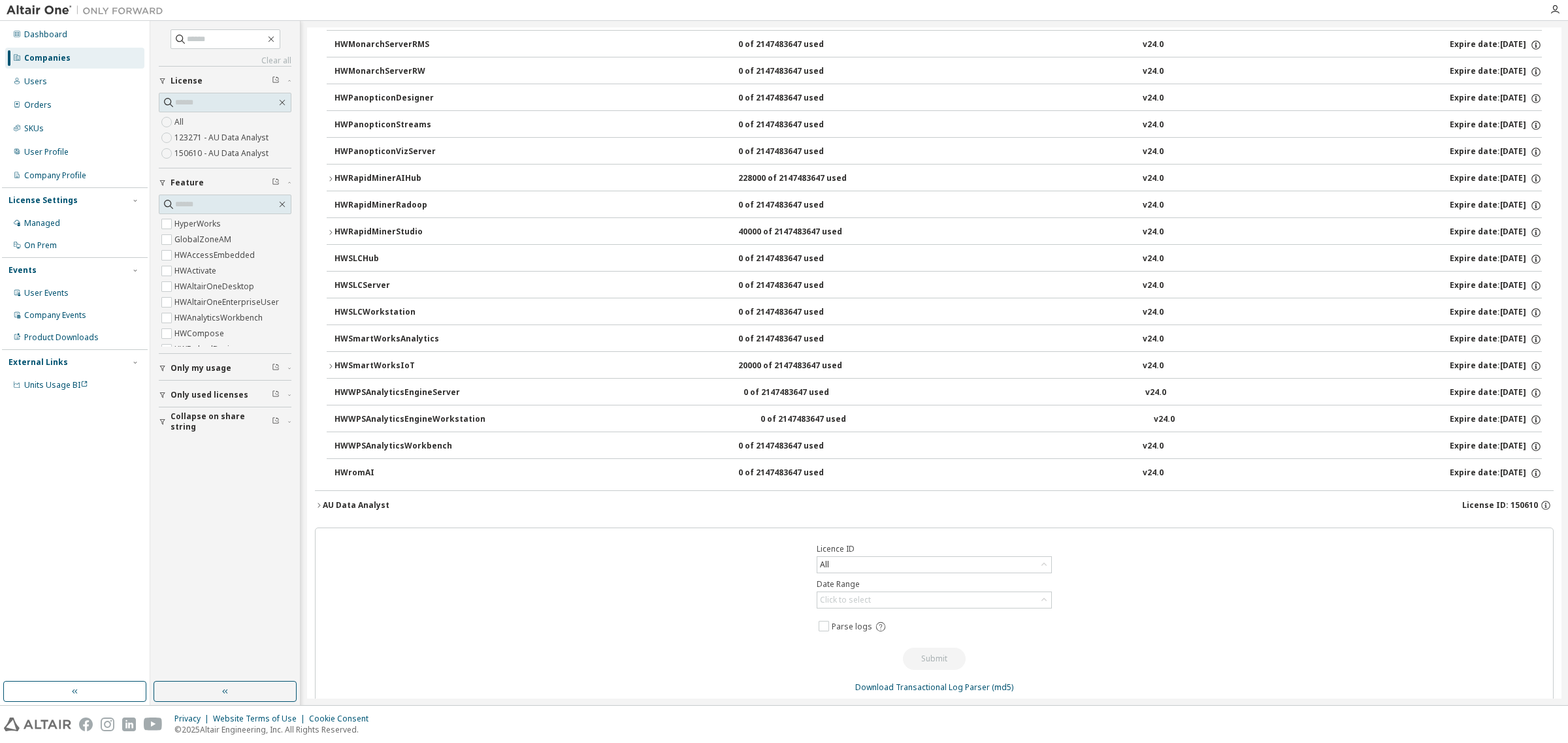
click at [330, 183] on icon "button" at bounding box center [330, 178] width 8 height 8
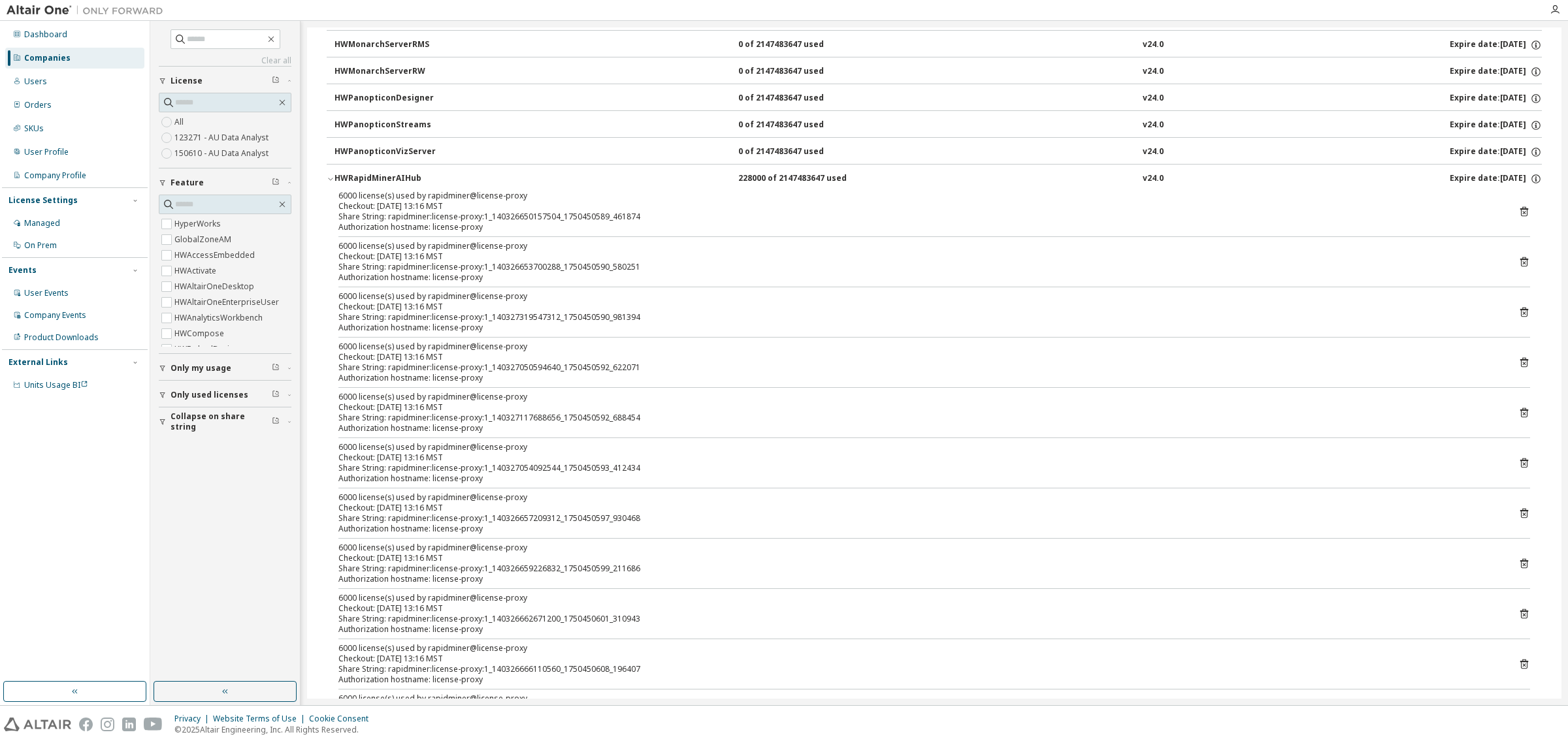
click at [330, 183] on icon "button" at bounding box center [330, 178] width 8 height 8
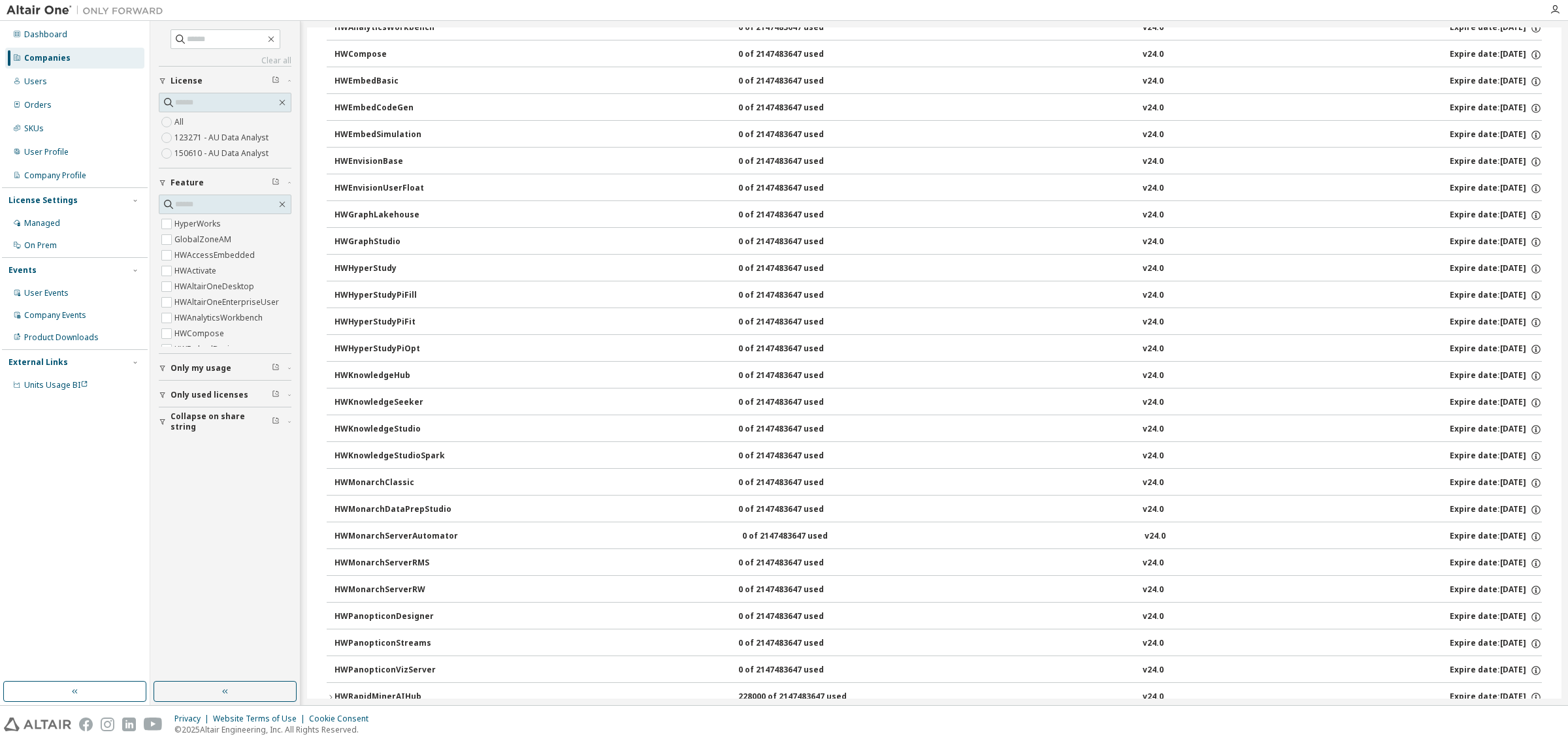
scroll to position [0, 0]
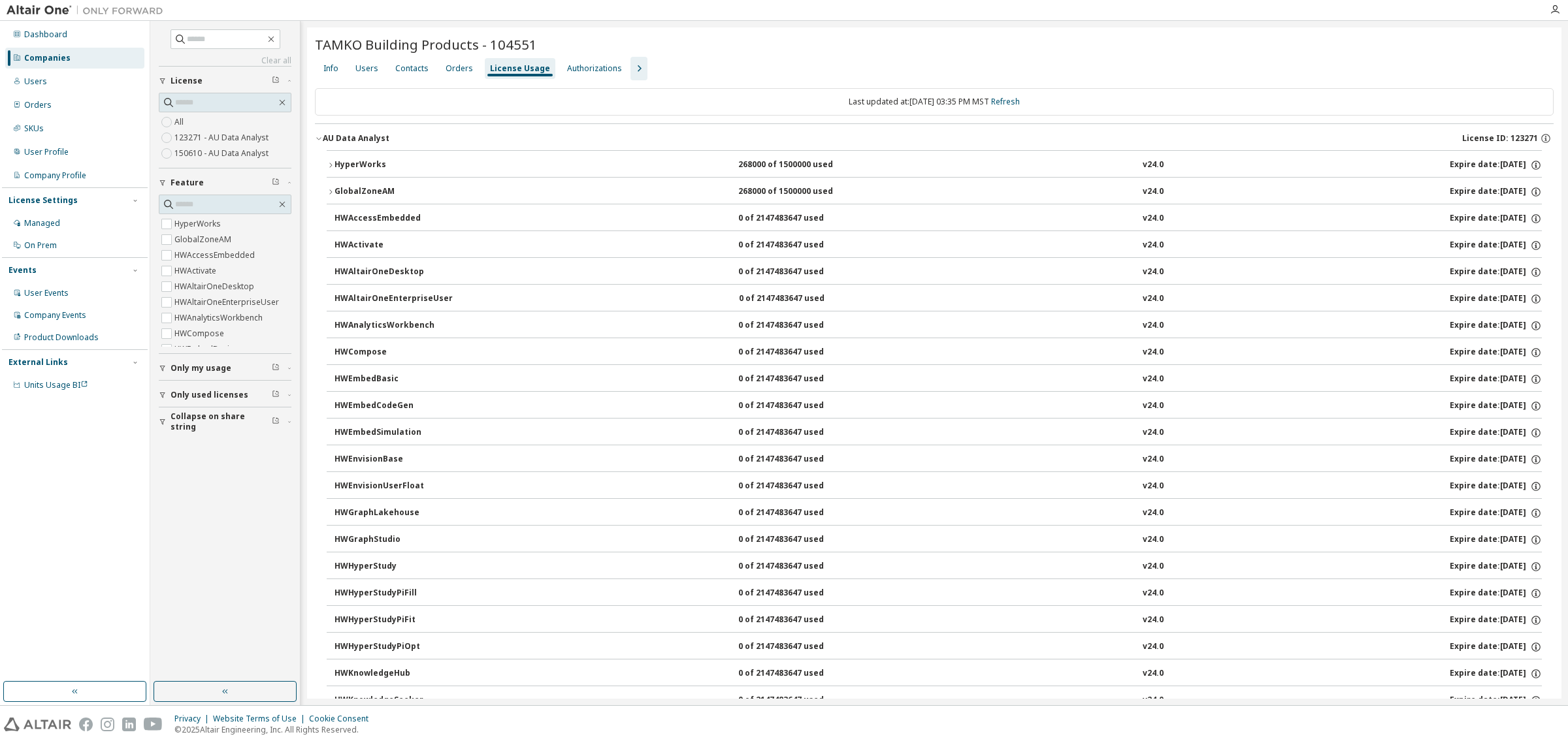
click at [318, 138] on icon "button" at bounding box center [318, 138] width 8 height 8
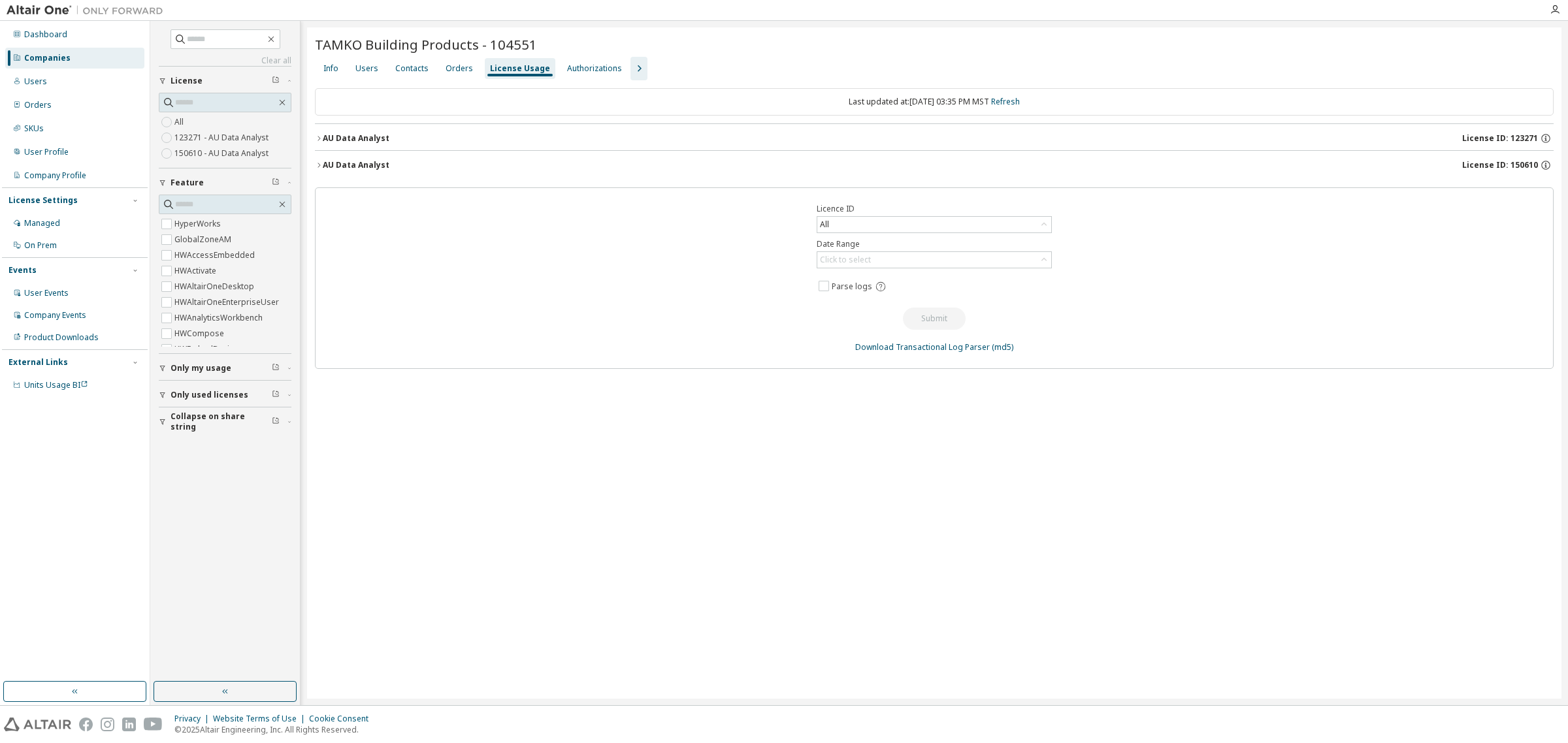
click at [319, 165] on icon "button" at bounding box center [318, 165] width 8 height 8
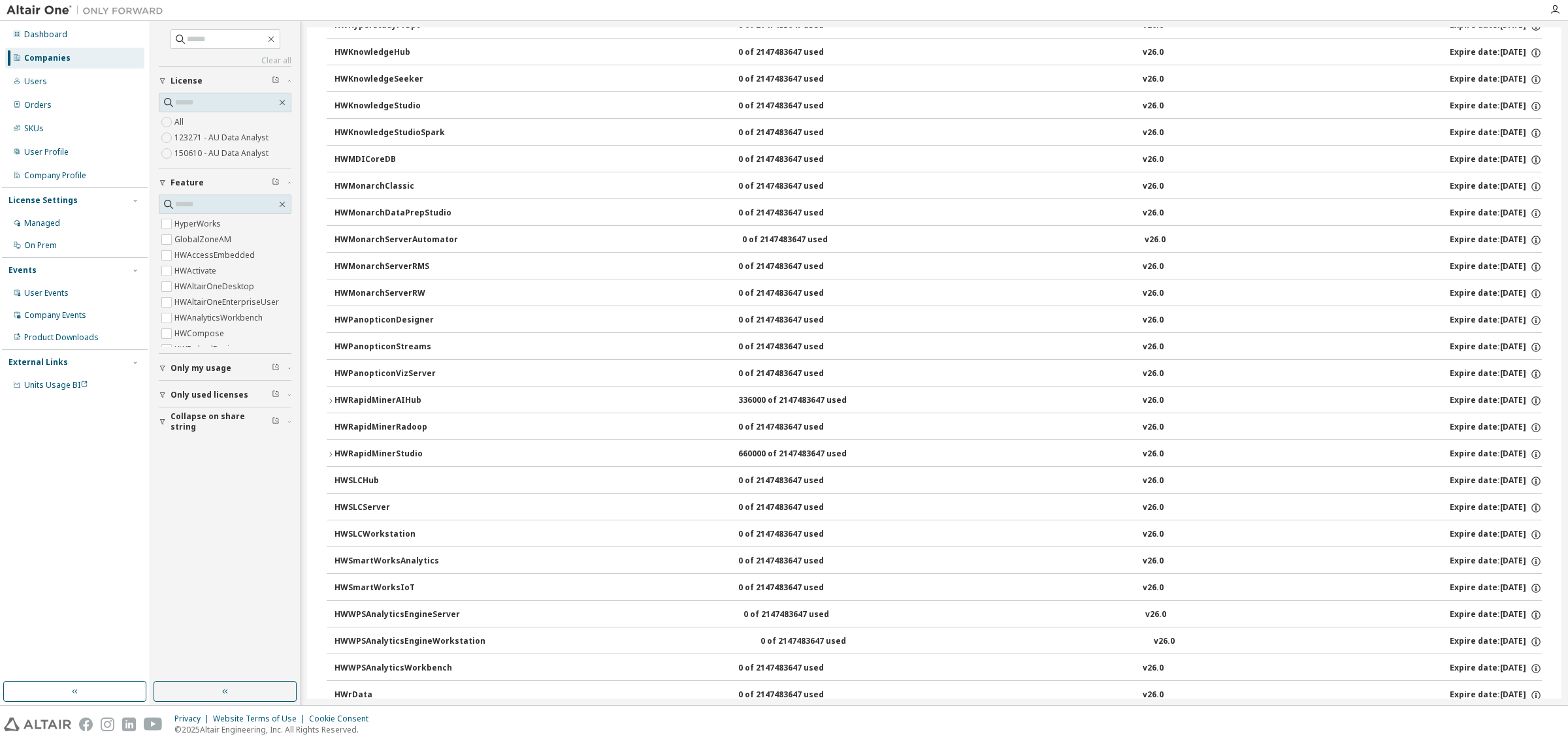
scroll to position [653, 0]
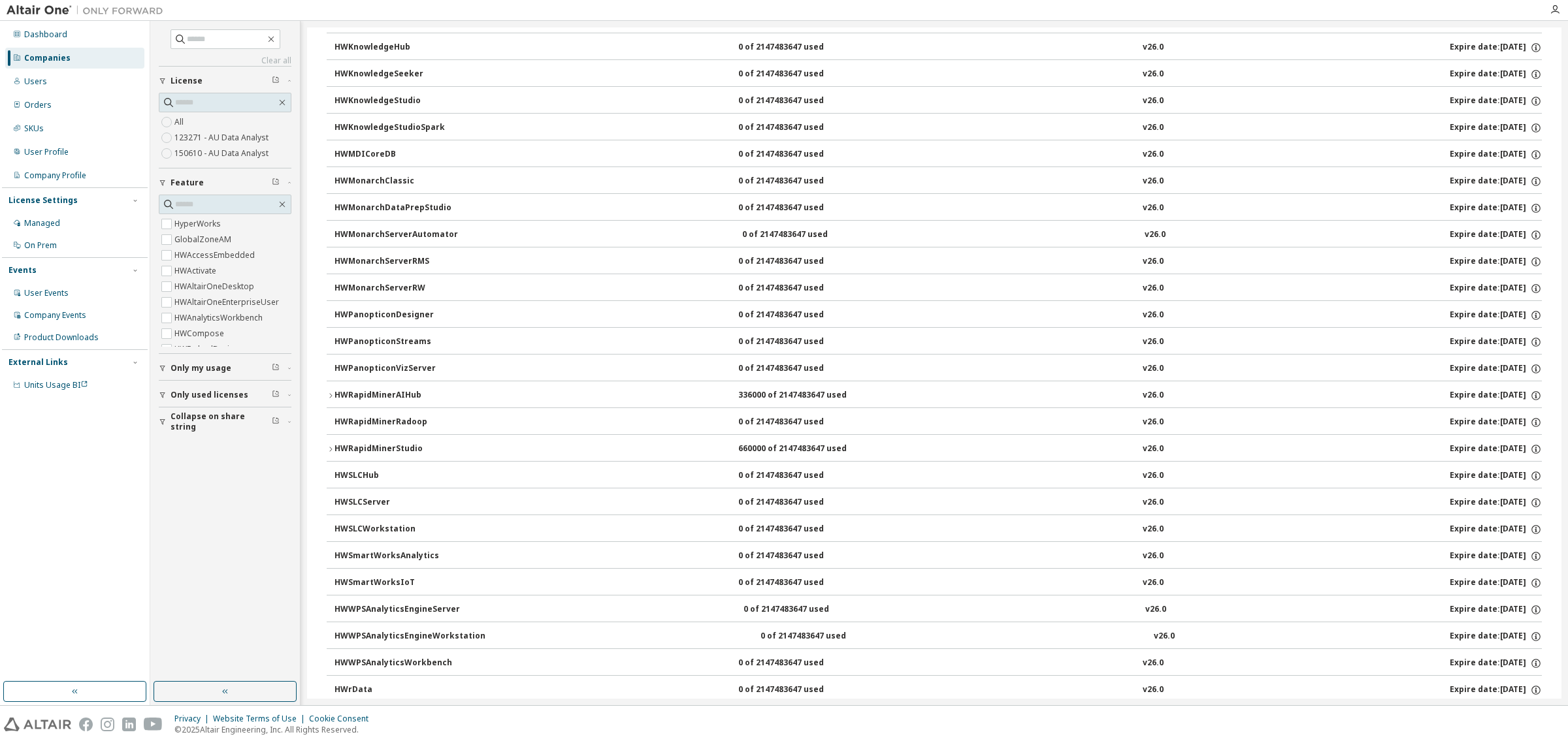
click at [327, 449] on button "HWRapidMinerStudio 660000 of 2147483647 used v26.0 Expire date: 2025-12-30" at bounding box center [934, 450] width 1215 height 29
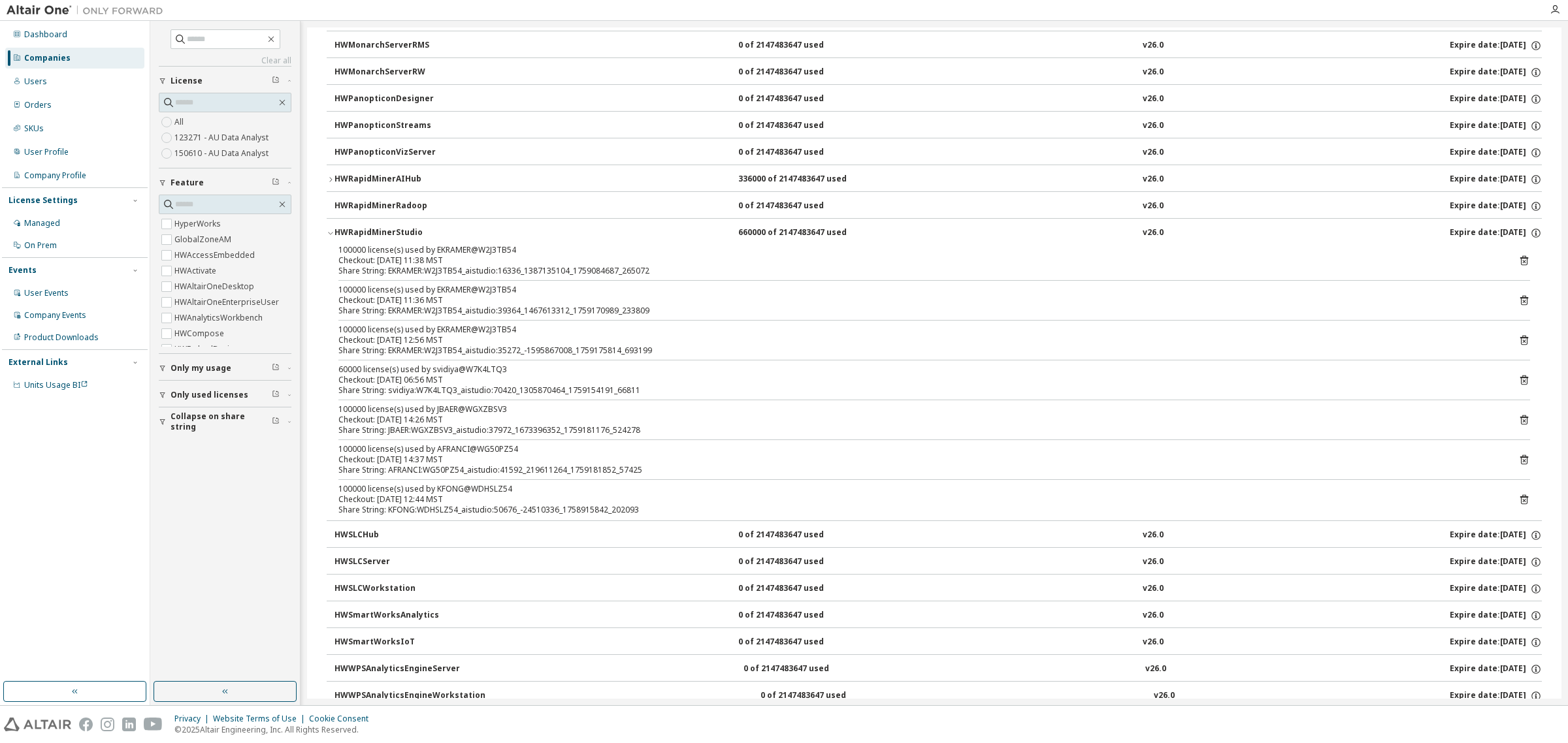
scroll to position [684, 0]
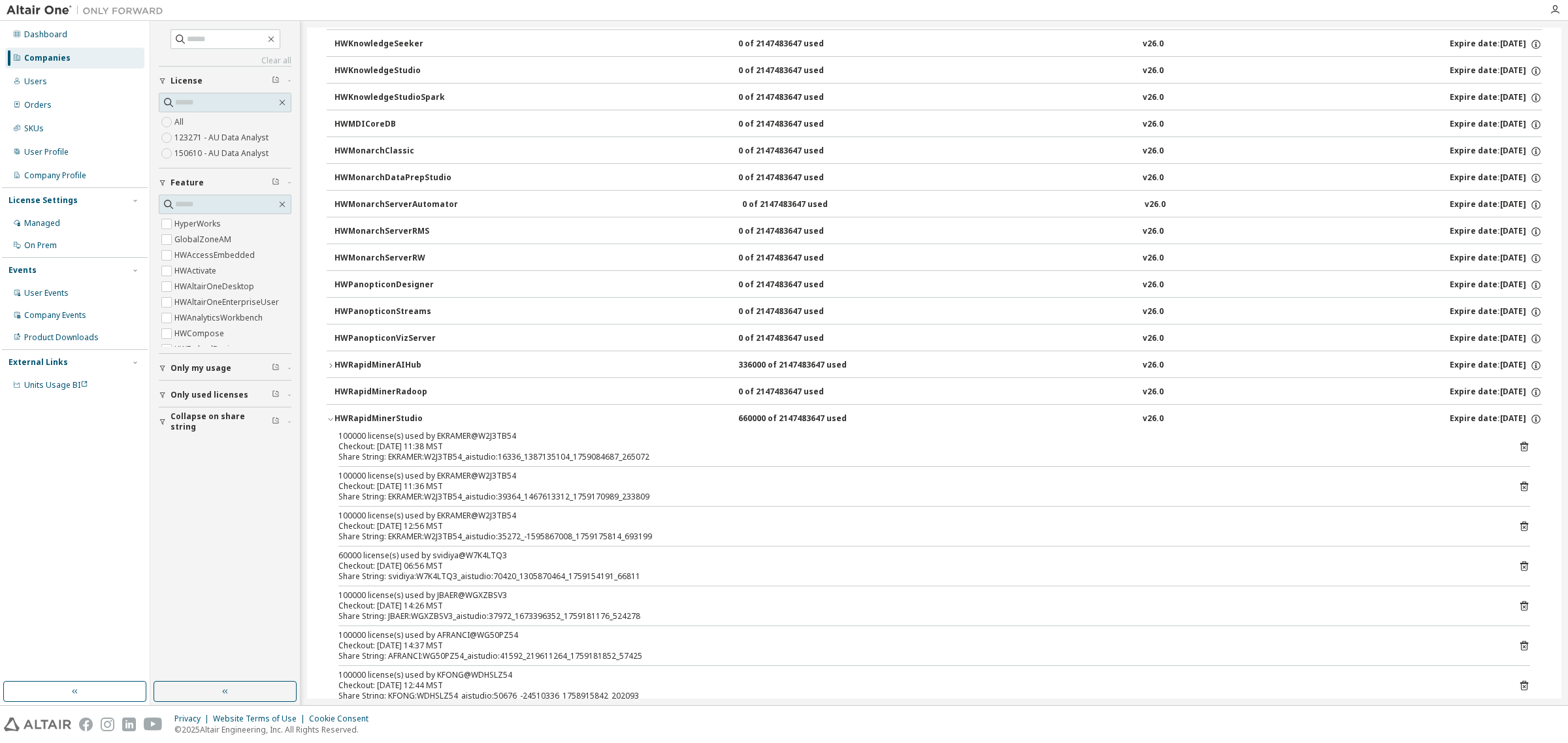
click at [331, 423] on icon "button" at bounding box center [330, 419] width 8 height 8
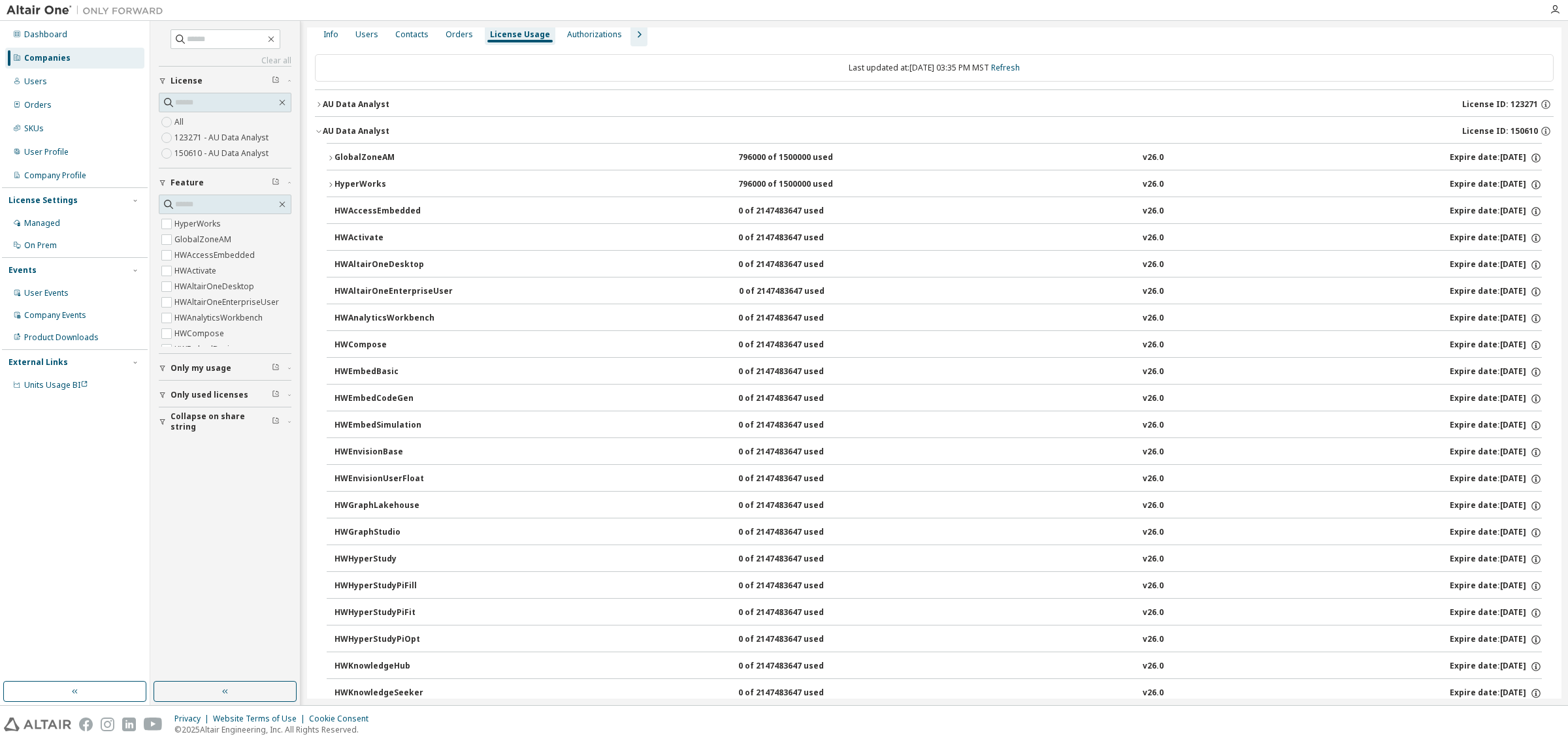
scroll to position [30, 0]
click at [319, 133] on icon "button" at bounding box center [318, 135] width 8 height 8
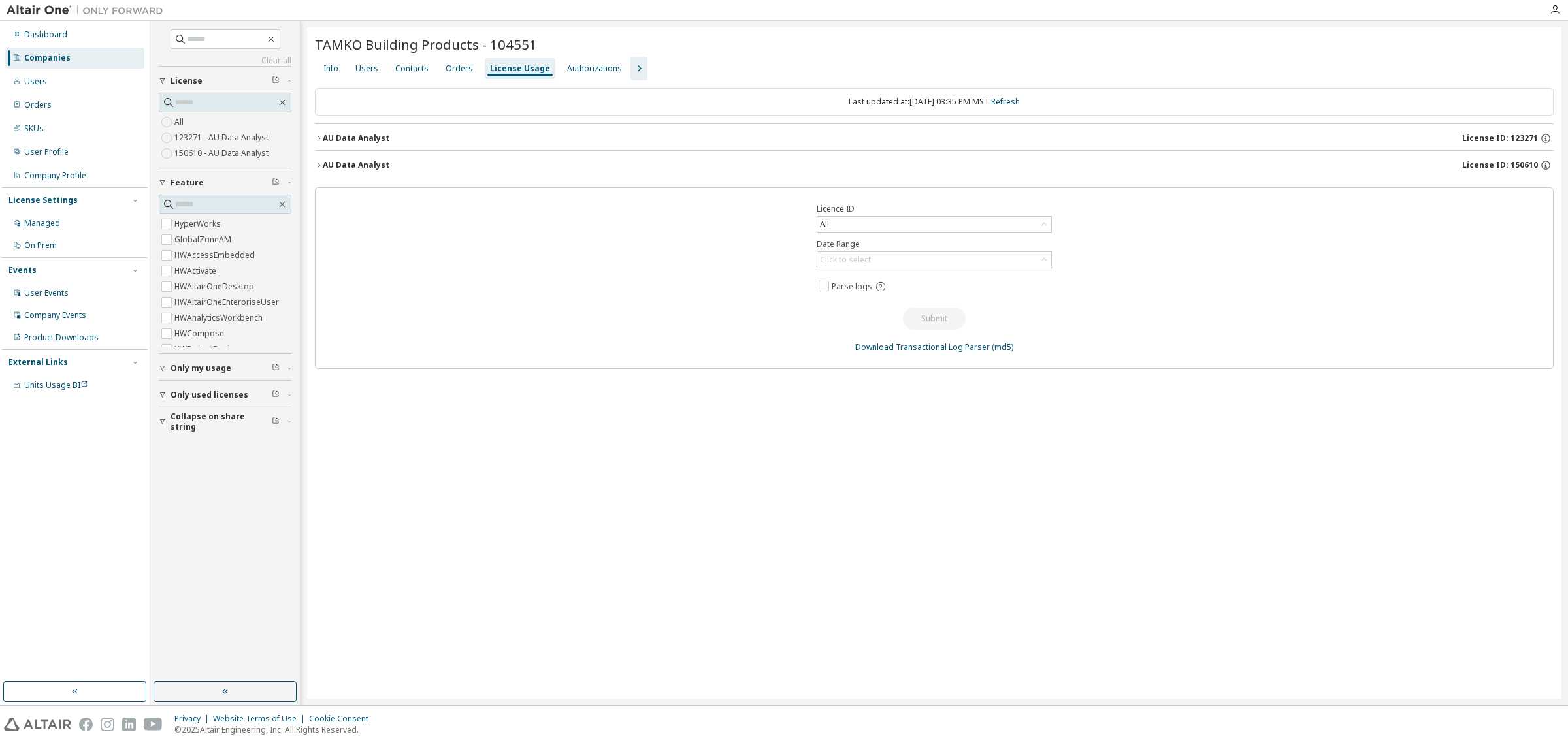
scroll to position [0, 0]
click at [320, 136] on icon "button" at bounding box center [318, 138] width 8 height 8
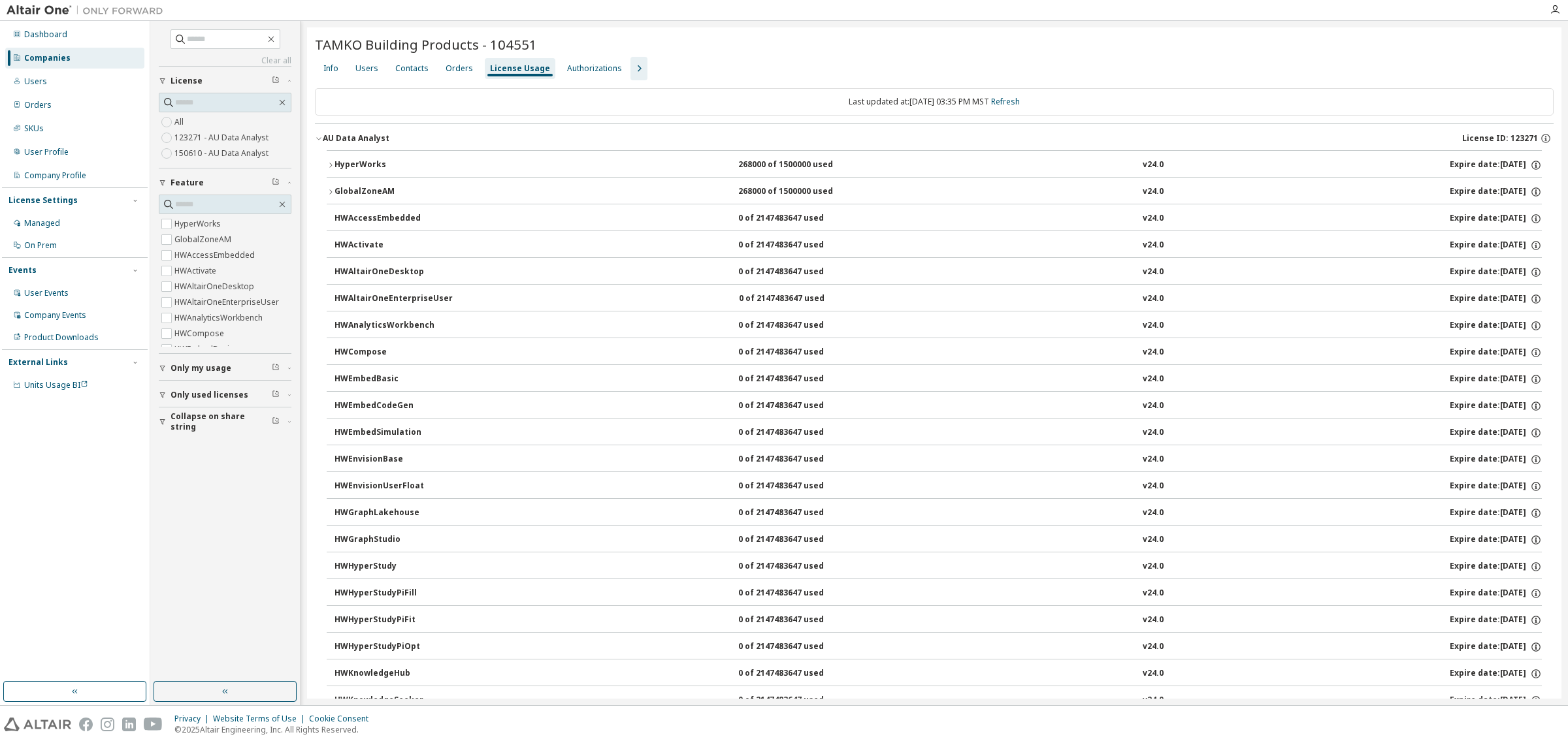
click at [319, 140] on icon "button" at bounding box center [318, 138] width 8 height 8
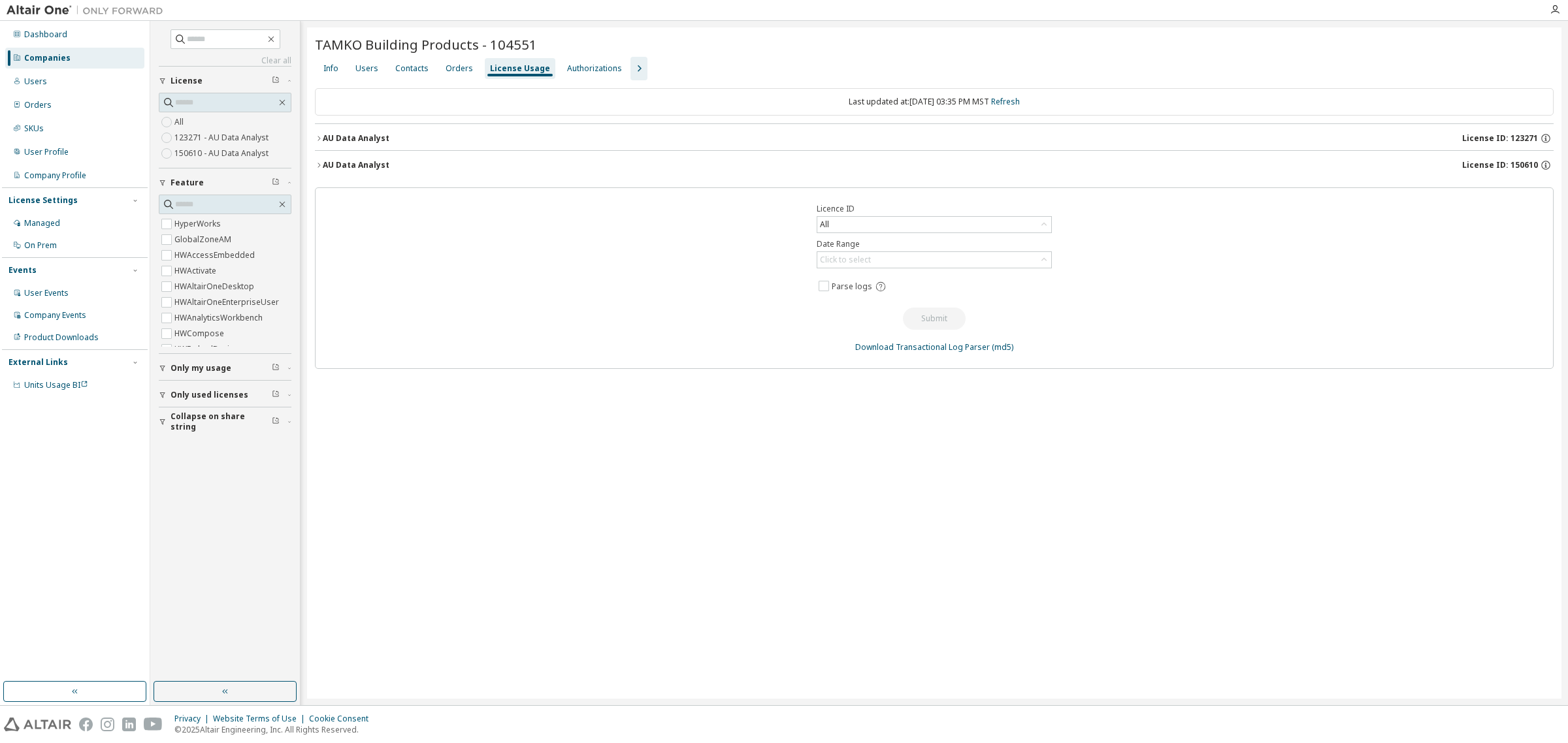
click at [319, 163] on icon "button" at bounding box center [318, 165] width 8 height 8
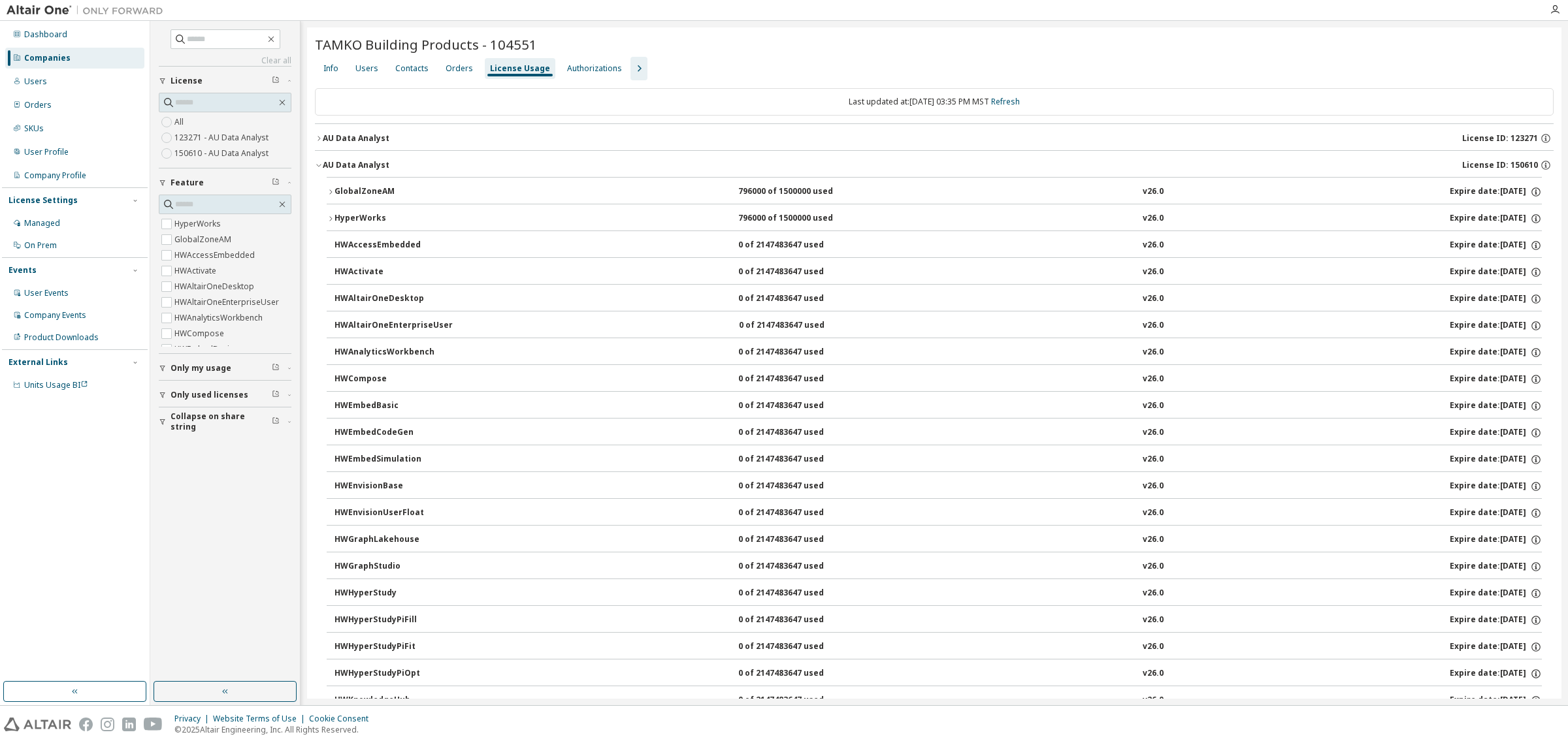
click at [319, 161] on span "button" at bounding box center [318, 165] width 8 height 8
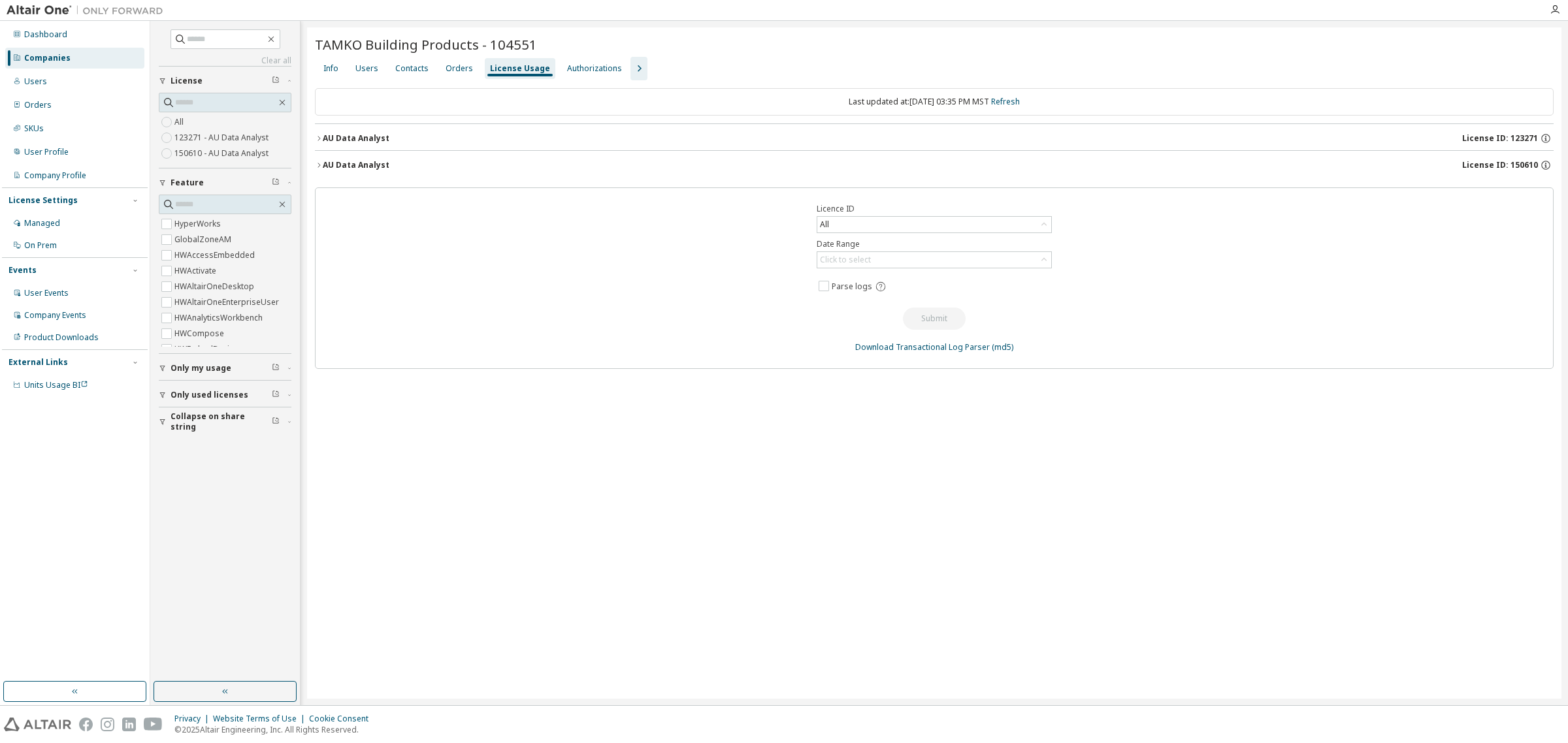
click at [319, 141] on icon "button" at bounding box center [318, 138] width 8 height 8
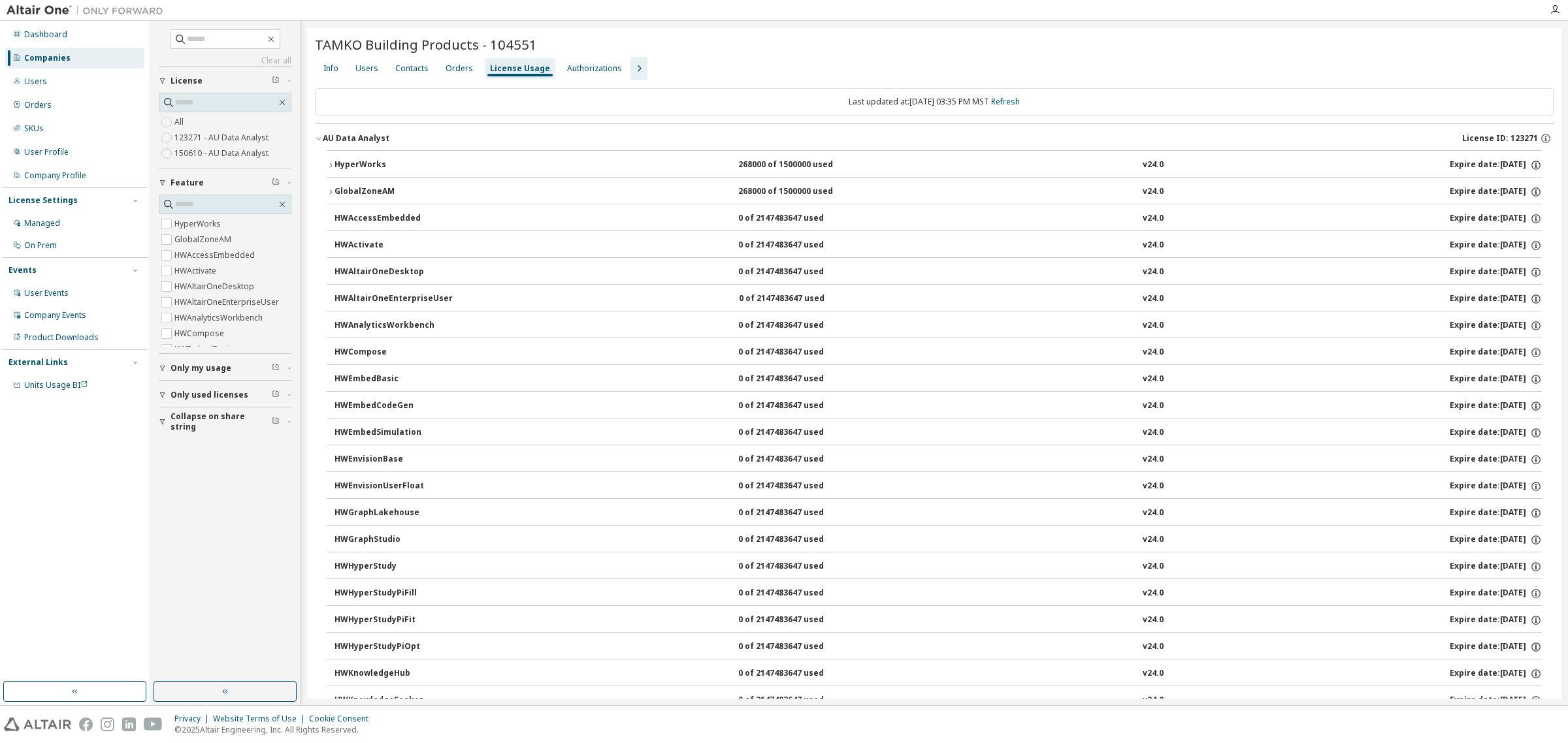
click at [319, 141] on icon "button" at bounding box center [318, 138] width 8 height 8
